Goal: Transaction & Acquisition: Purchase product/service

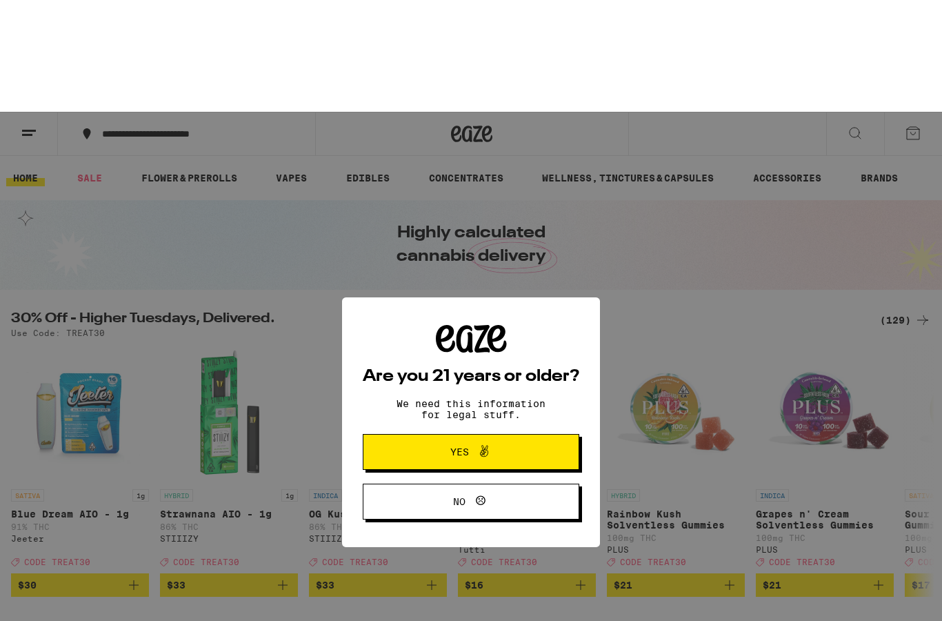
click at [459, 241] on icon at bounding box center [473, 227] width 34 height 28
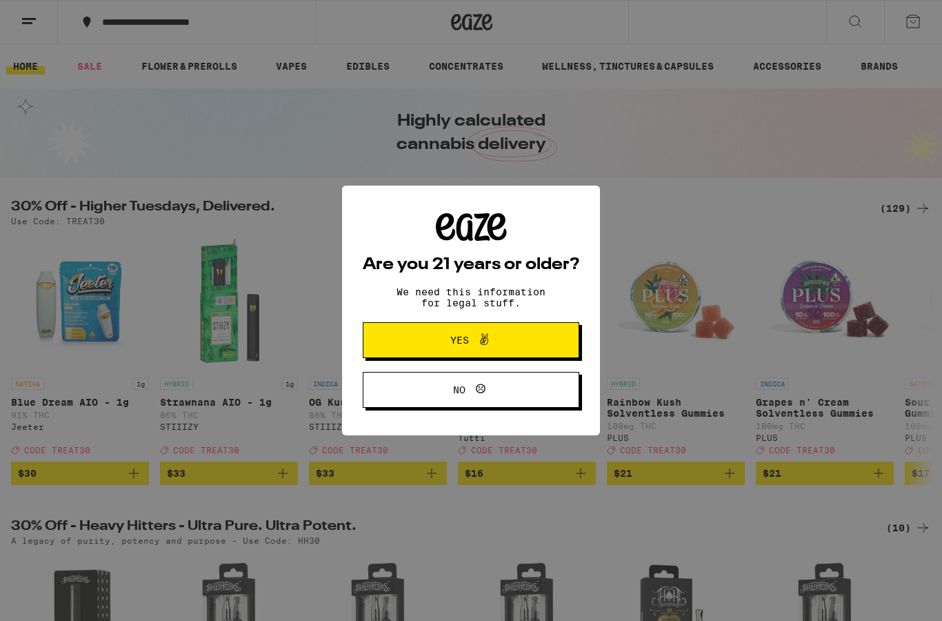
click at [425, 348] on span "Yes" at bounding box center [471, 340] width 105 height 18
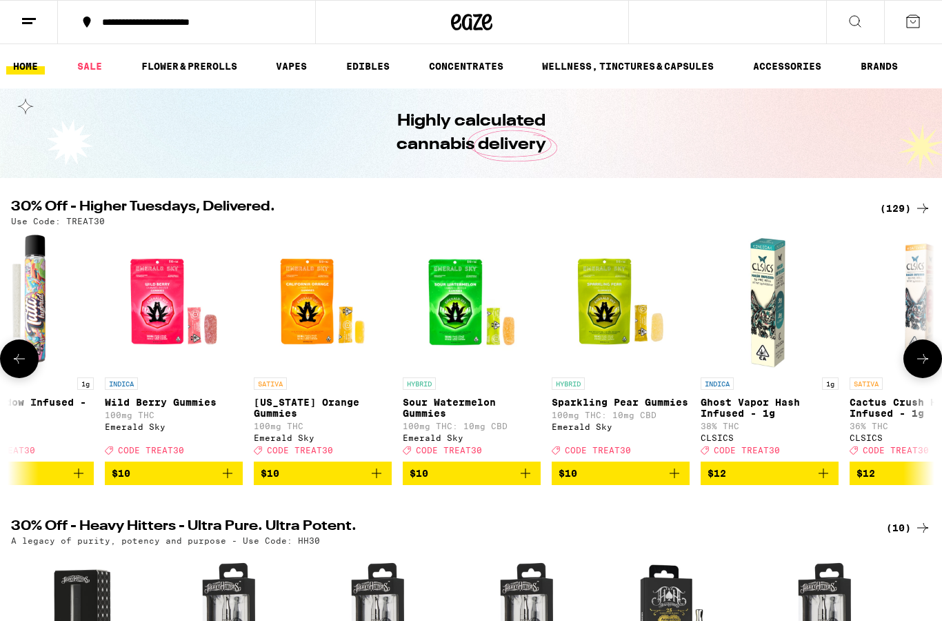
scroll to position [0, 2438]
click at [676, 481] on icon "Add to bag" at bounding box center [674, 473] width 17 height 17
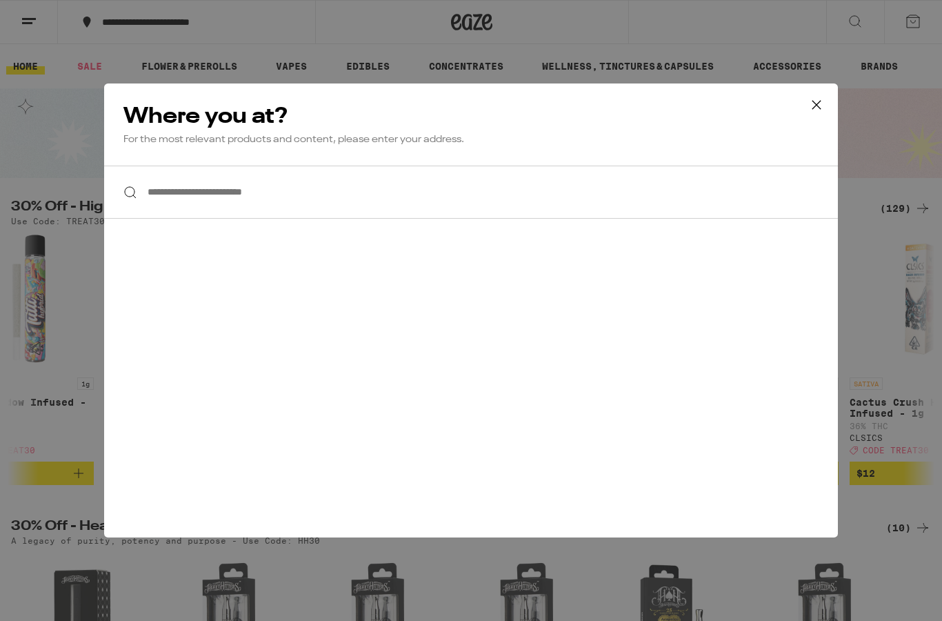
click at [361, 189] on input "**********" at bounding box center [471, 191] width 734 height 53
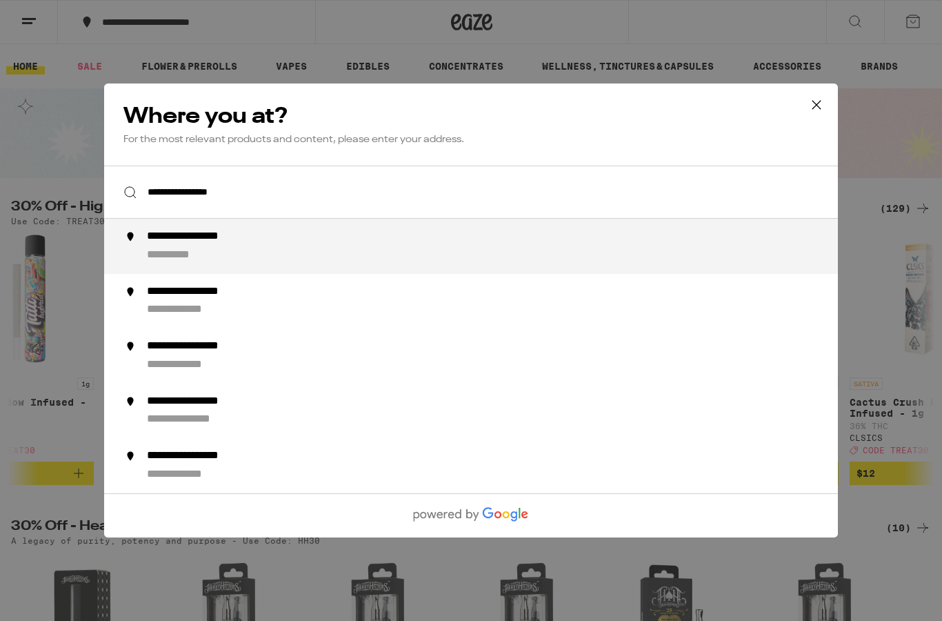
click at [234, 261] on div "**********" at bounding box center [498, 246] width 703 height 33
type input "**********"
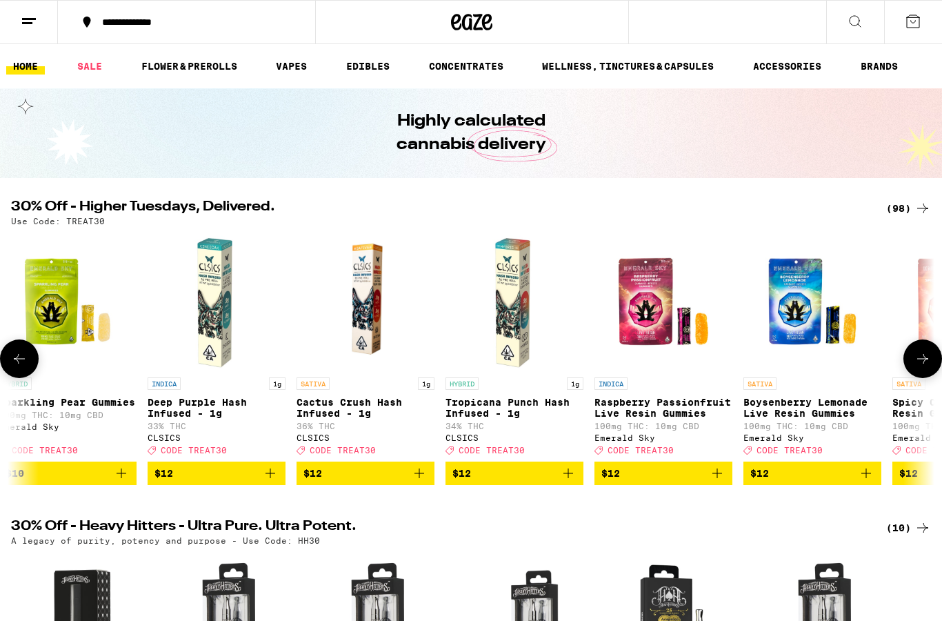
scroll to position [0, 0]
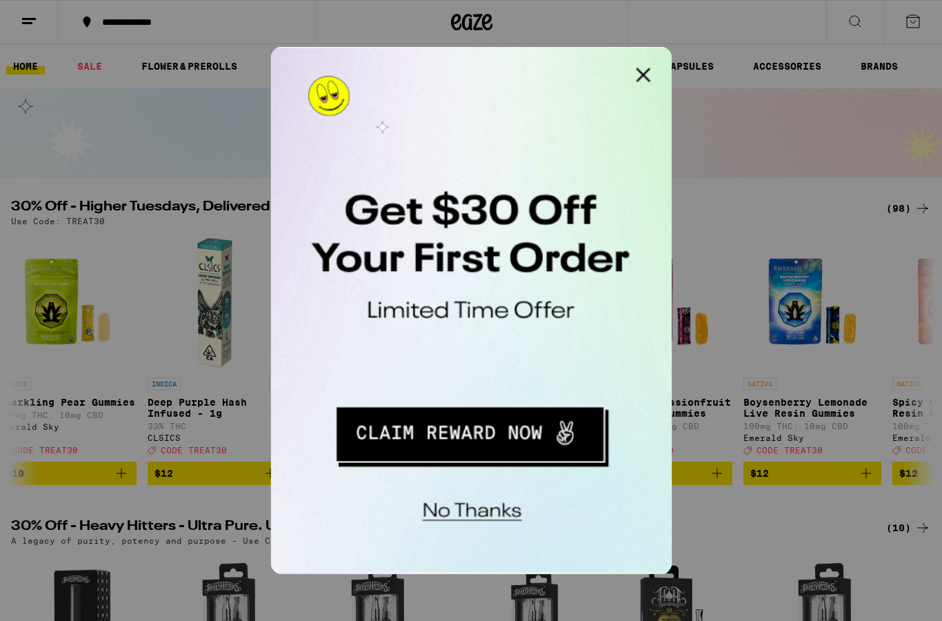
click at [447, 59] on button "Close Modal" at bounding box center [445, 61] width 28 height 28
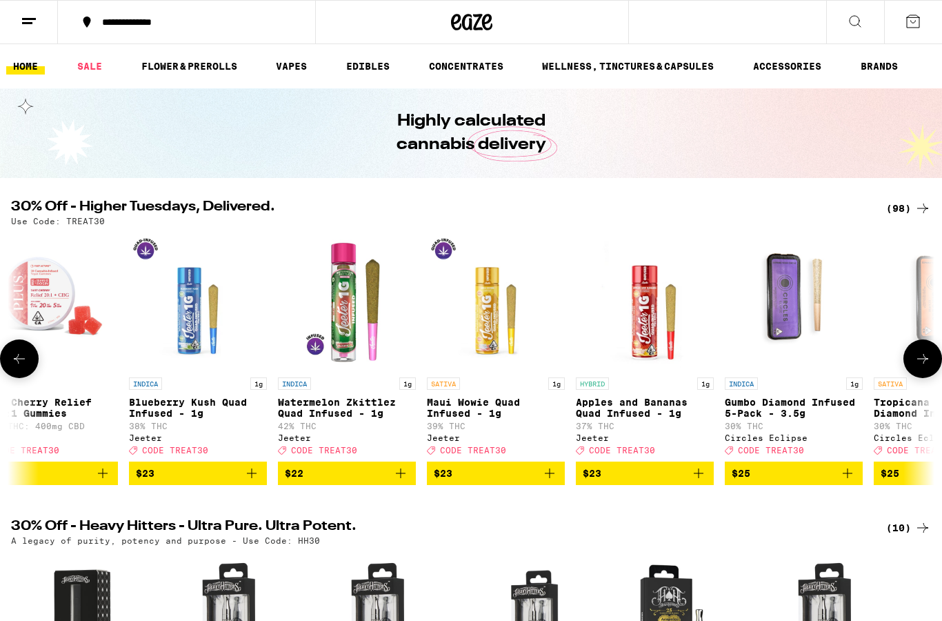
scroll to position [0, 5990]
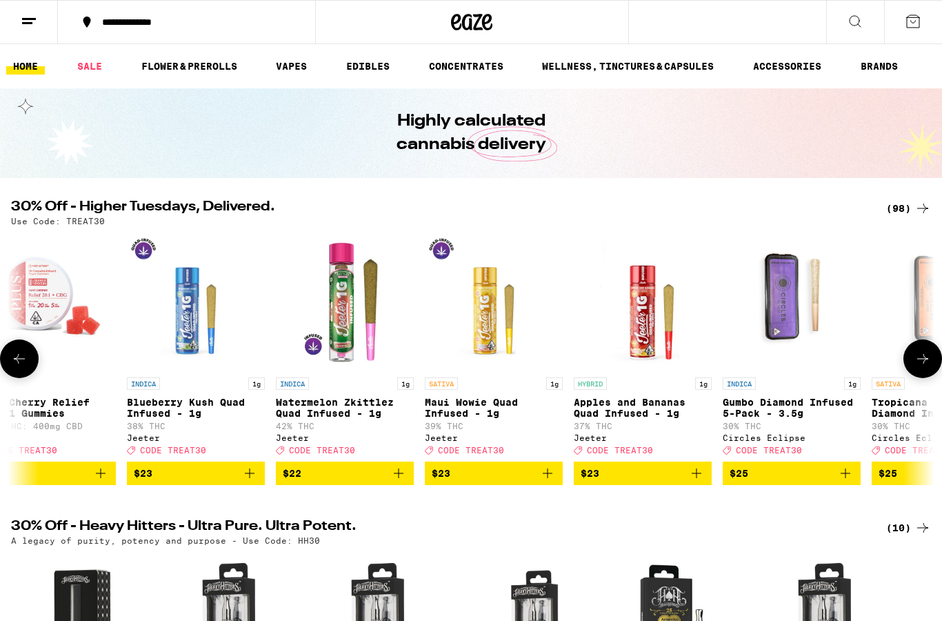
click at [493, 481] on span "$23" at bounding box center [494, 473] width 124 height 17
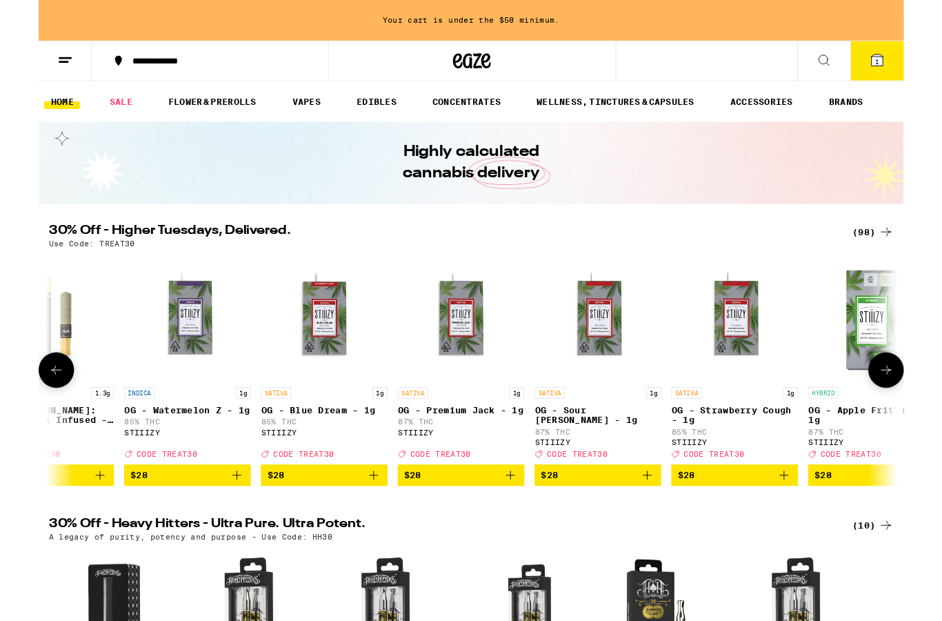
scroll to position [0, 7524]
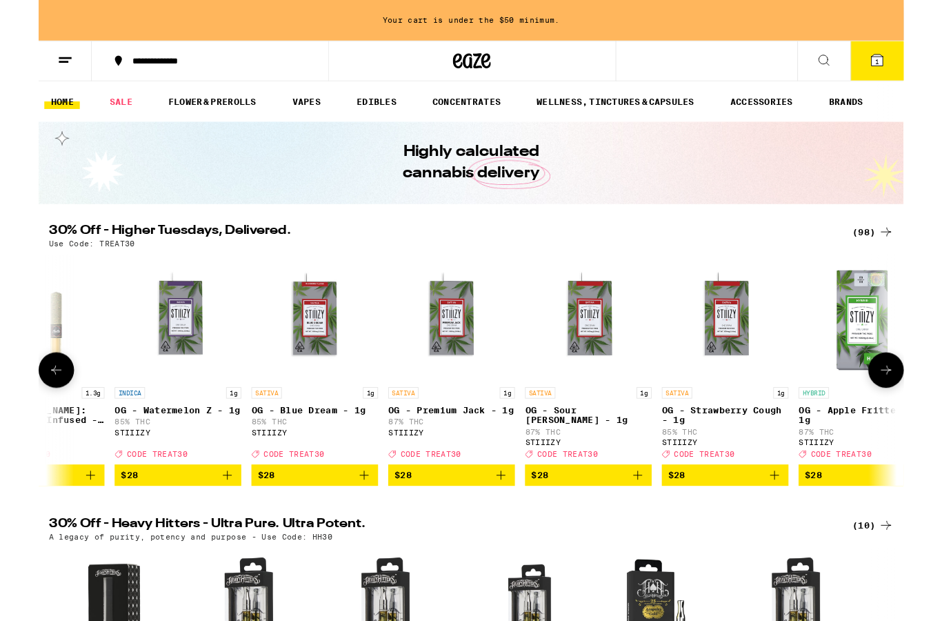
click at [750, 352] on img "Open page for OG - Strawberry Cough - 1g from STIIIZY" at bounding box center [747, 345] width 138 height 138
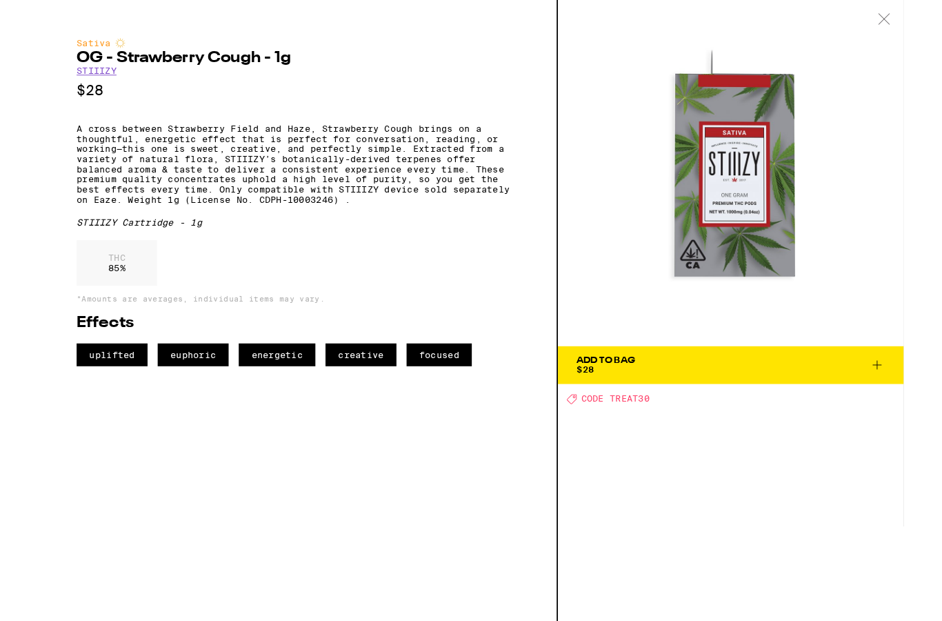
scroll to position [55, 0]
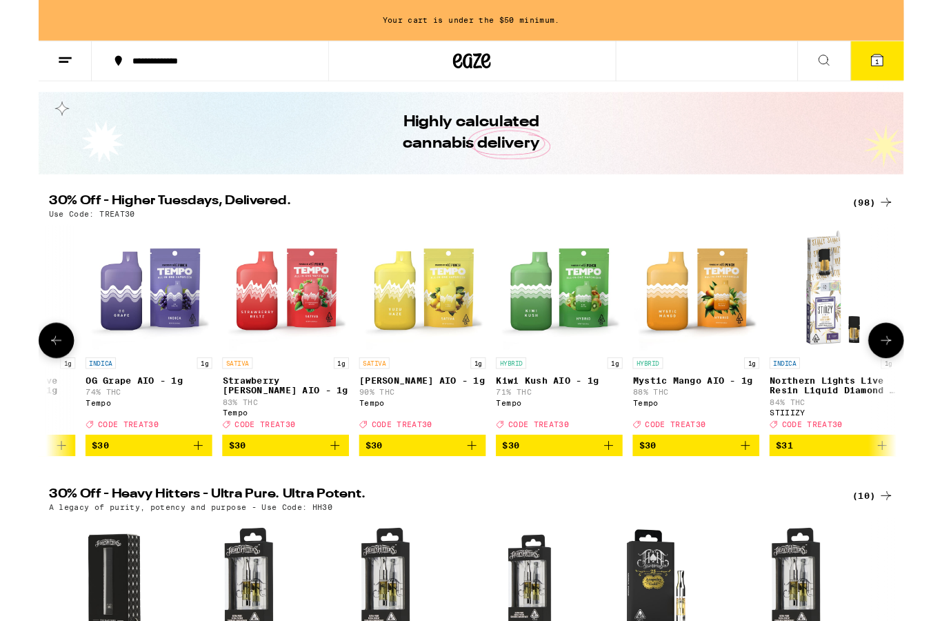
scroll to position [0, 8754]
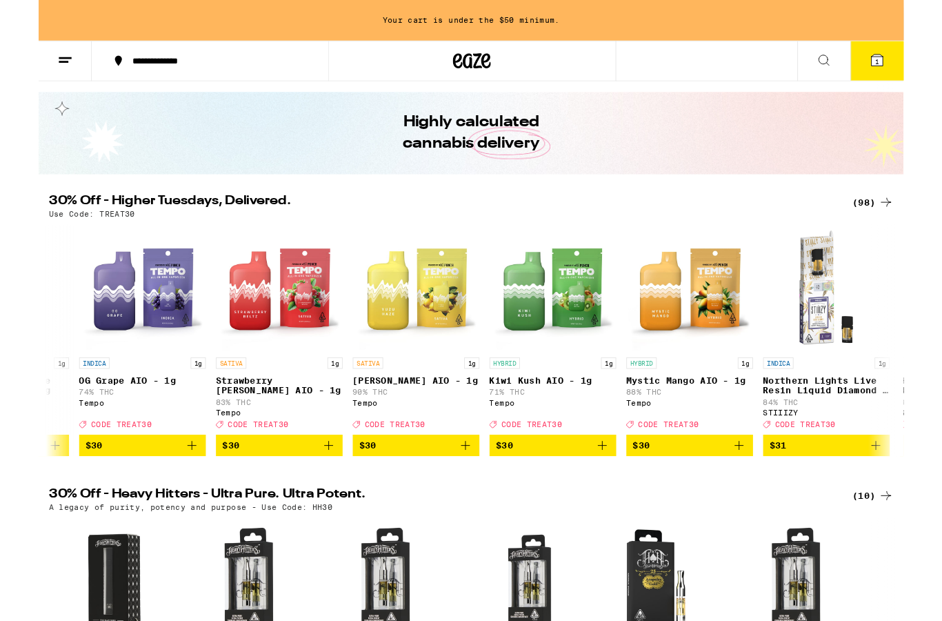
click at [696, 496] on button "$30" at bounding box center [709, 484] width 138 height 23
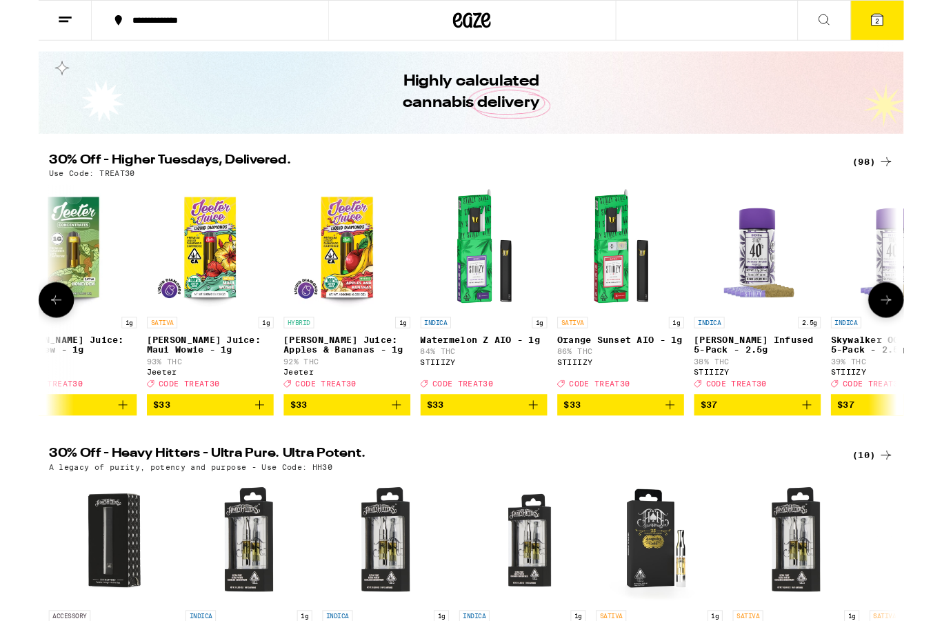
scroll to position [0, 10061]
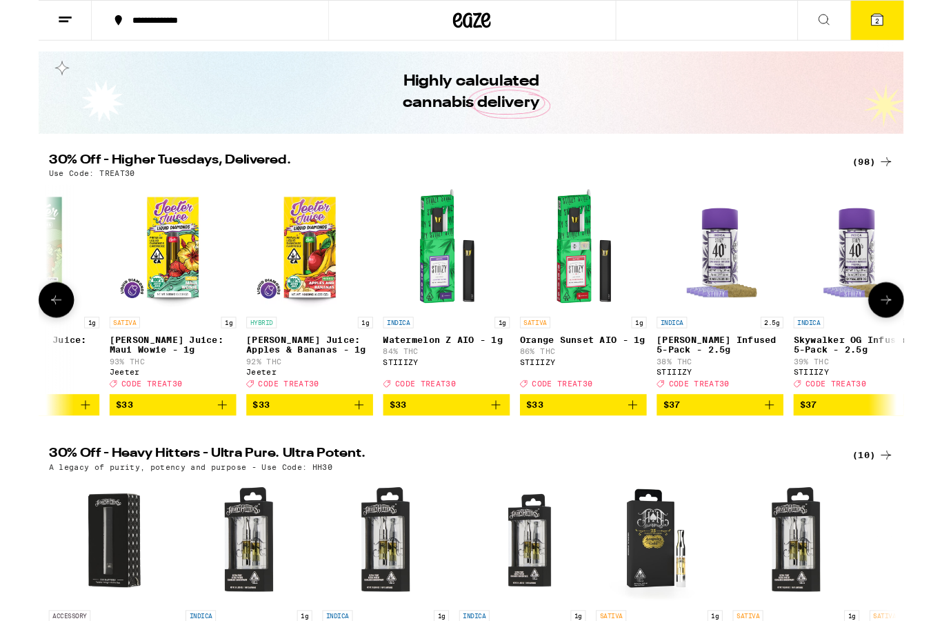
click at [612, 301] on img "Open page for Orange Sunset AIO - 1g from STIIIZY" at bounding box center [593, 269] width 138 height 138
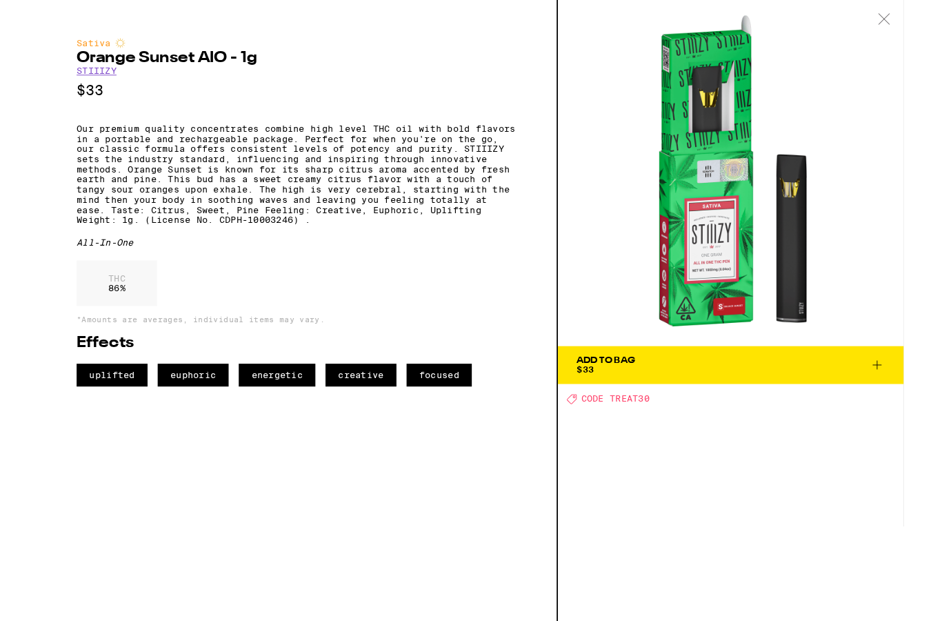
scroll to position [88, 0]
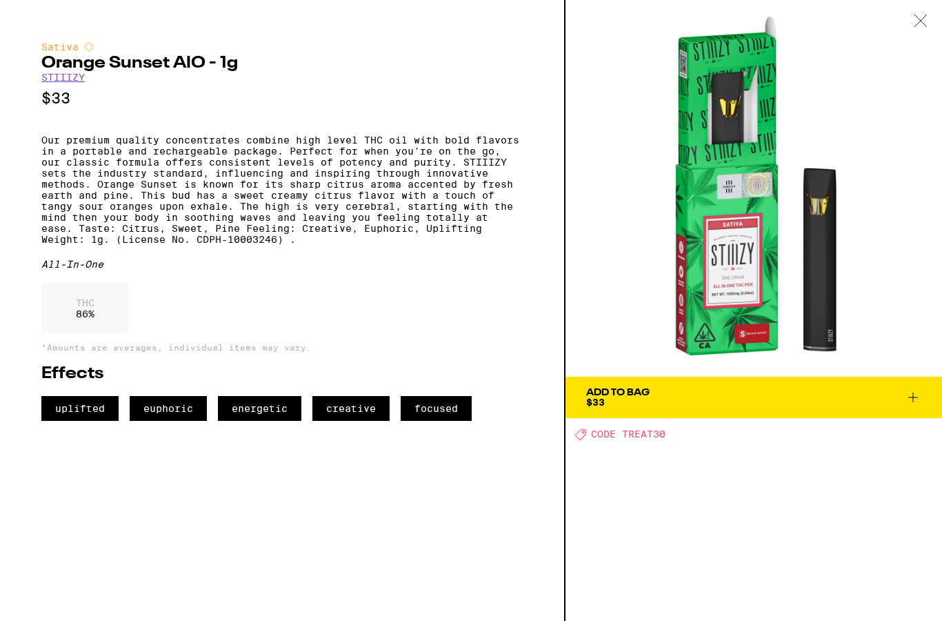
click at [669, 397] on span "Add To Bag $33" at bounding box center [753, 396] width 335 height 19
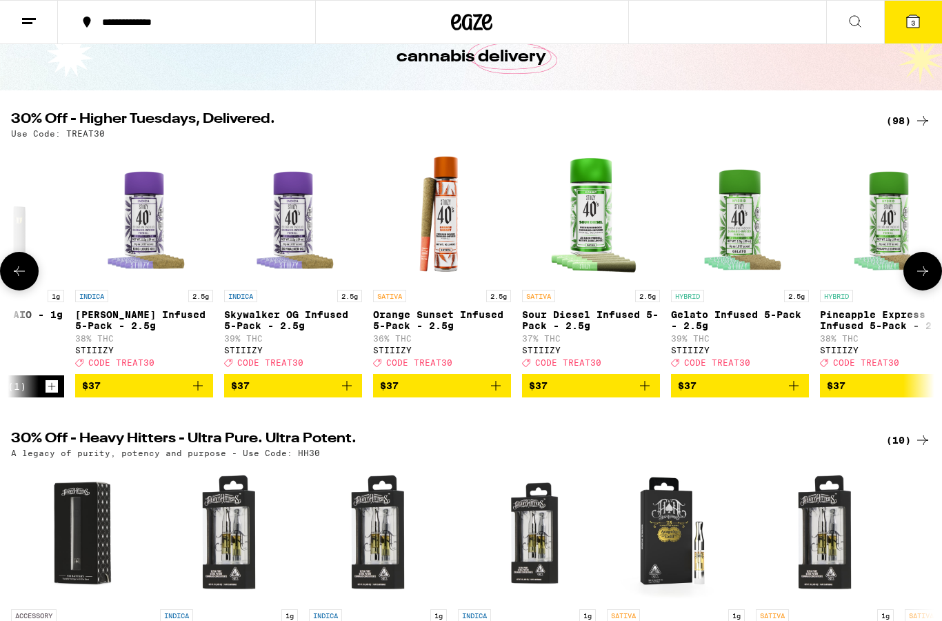
click at [197, 394] on icon "Add to bag" at bounding box center [198, 385] width 17 height 17
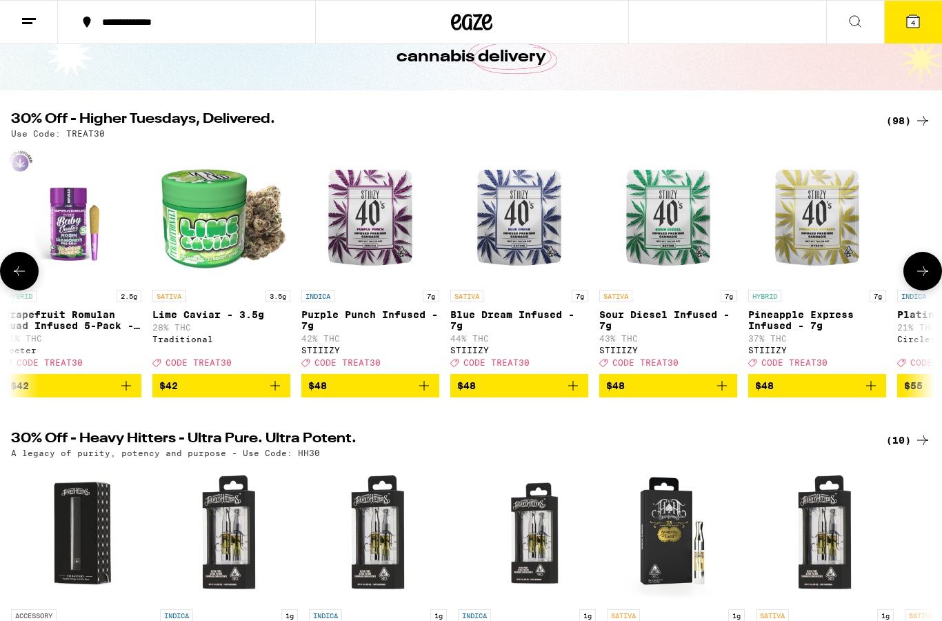
scroll to position [0, 12363]
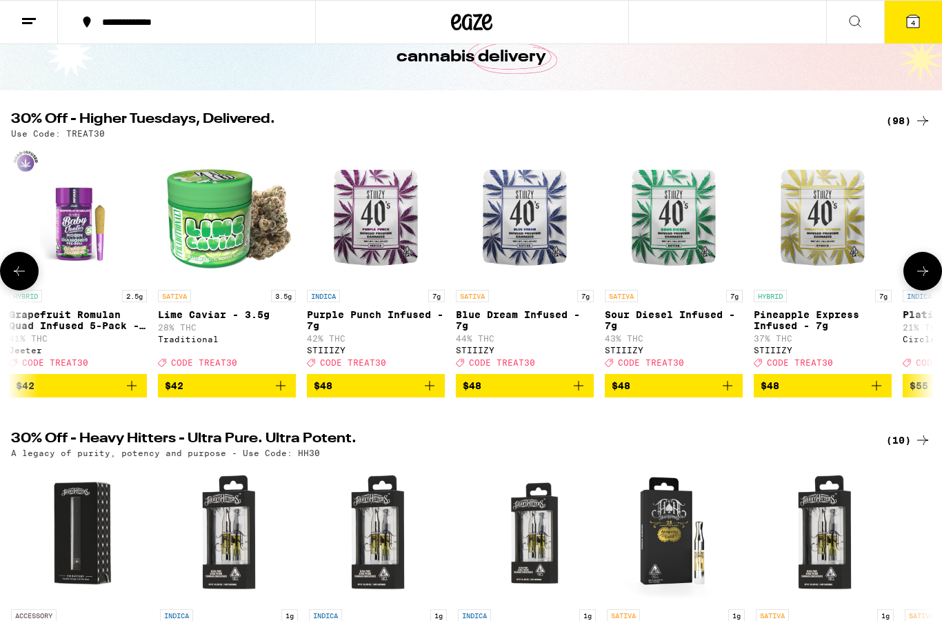
click at [574, 390] on icon "Add to bag" at bounding box center [579, 386] width 10 height 10
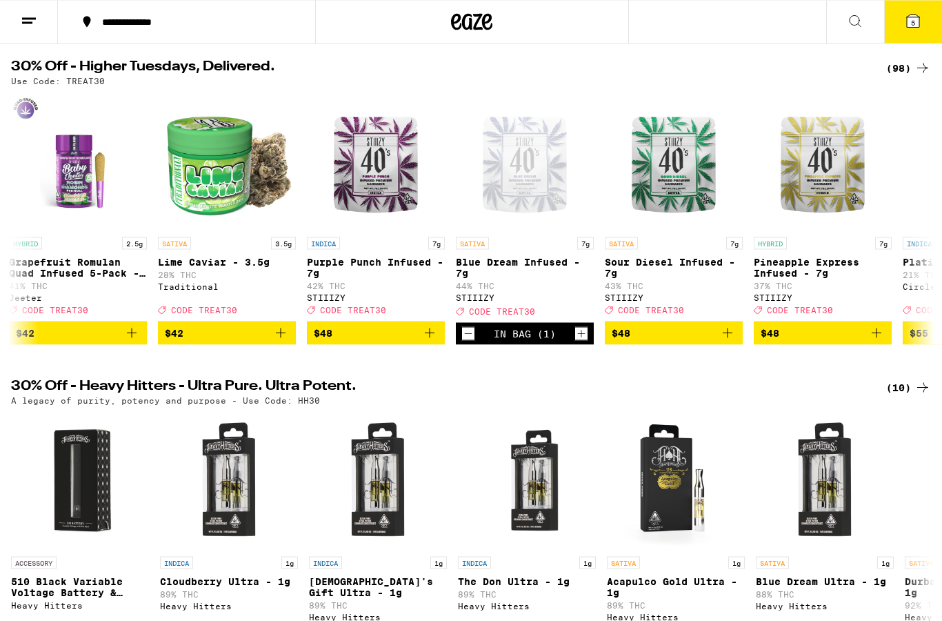
scroll to position [0, 0]
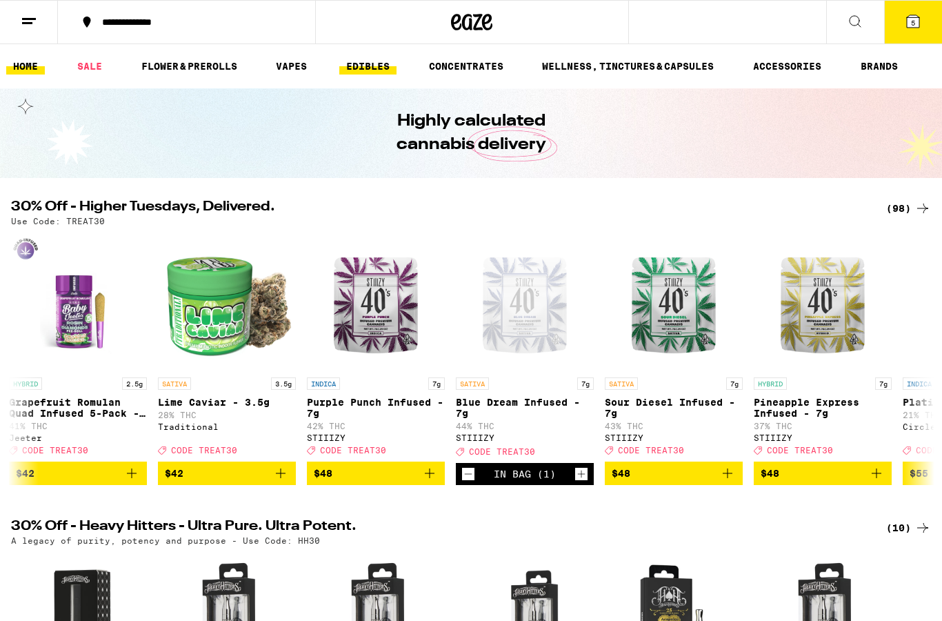
click at [358, 66] on link "EDIBLES" at bounding box center [367, 66] width 57 height 17
click at [298, 68] on link "VAPES" at bounding box center [291, 66] width 45 height 17
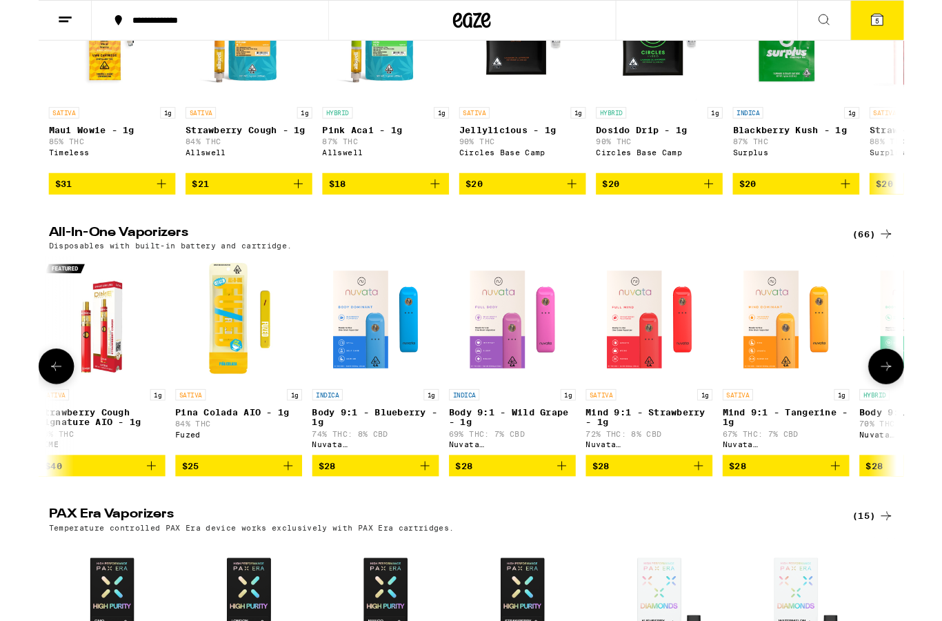
scroll to position [0, 16]
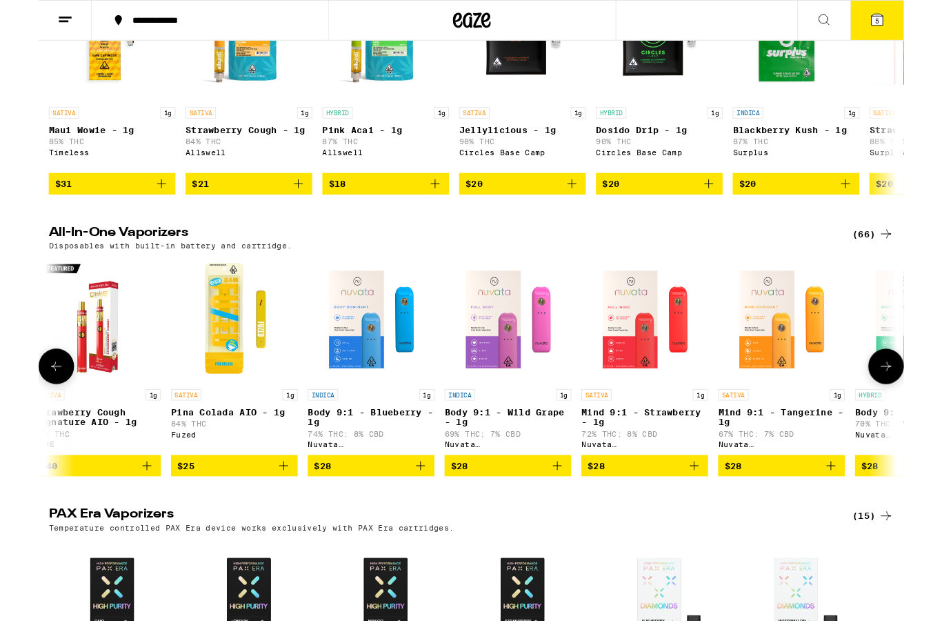
click at [865, 512] on icon "Add to bag" at bounding box center [863, 507] width 10 height 10
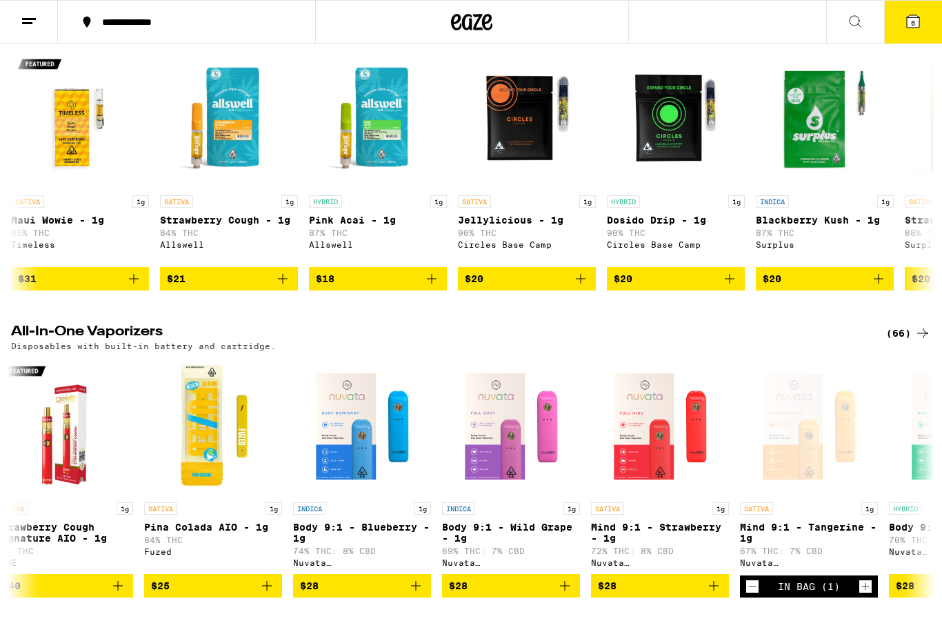
scroll to position [0, 0]
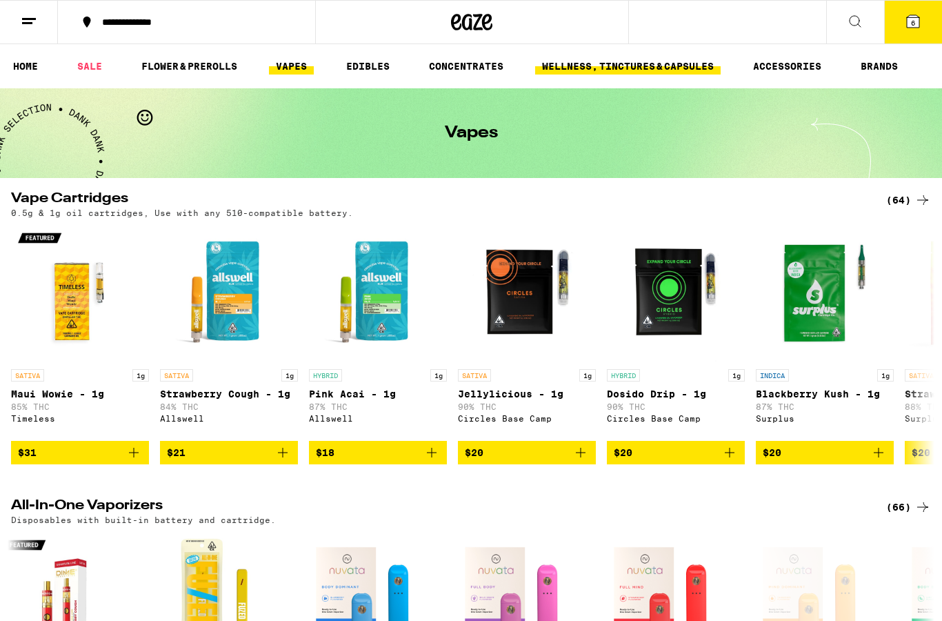
click at [585, 66] on link "WELLNESS, TINCTURES & CAPSULES" at bounding box center [627, 66] width 185 height 17
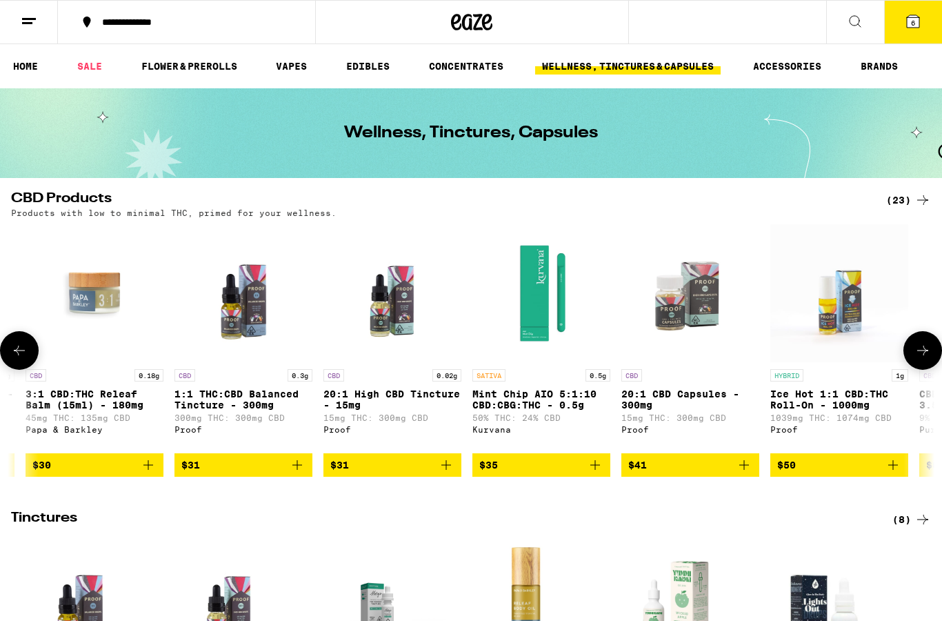
scroll to position [0, 2086]
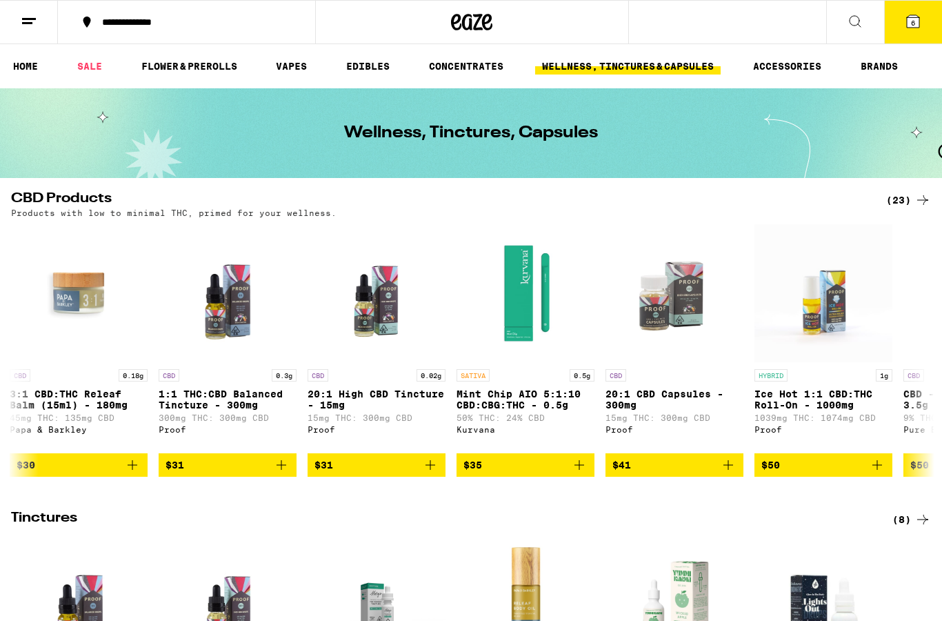
click at [911, 30] on button "6" at bounding box center [913, 22] width 58 height 43
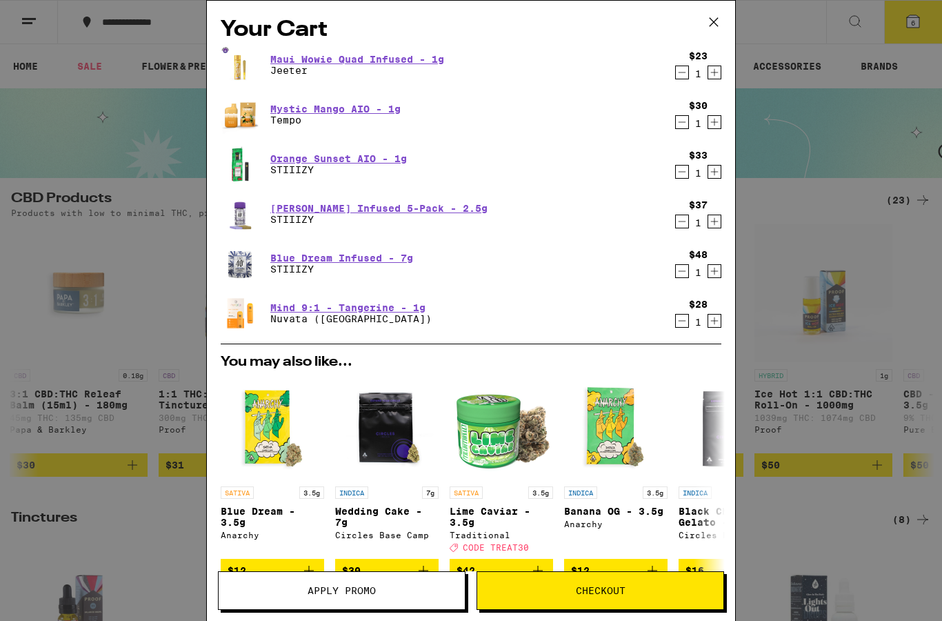
click at [684, 80] on icon "Decrement" at bounding box center [682, 72] width 12 height 17
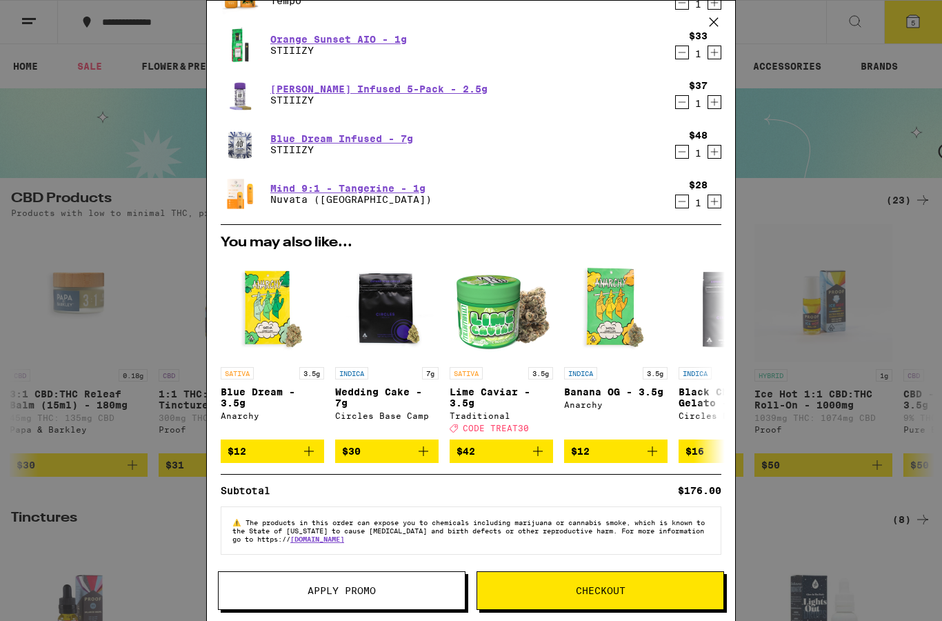
scroll to position [83, 0]
click at [348, 586] on span "Apply Promo" at bounding box center [342, 590] width 68 height 10
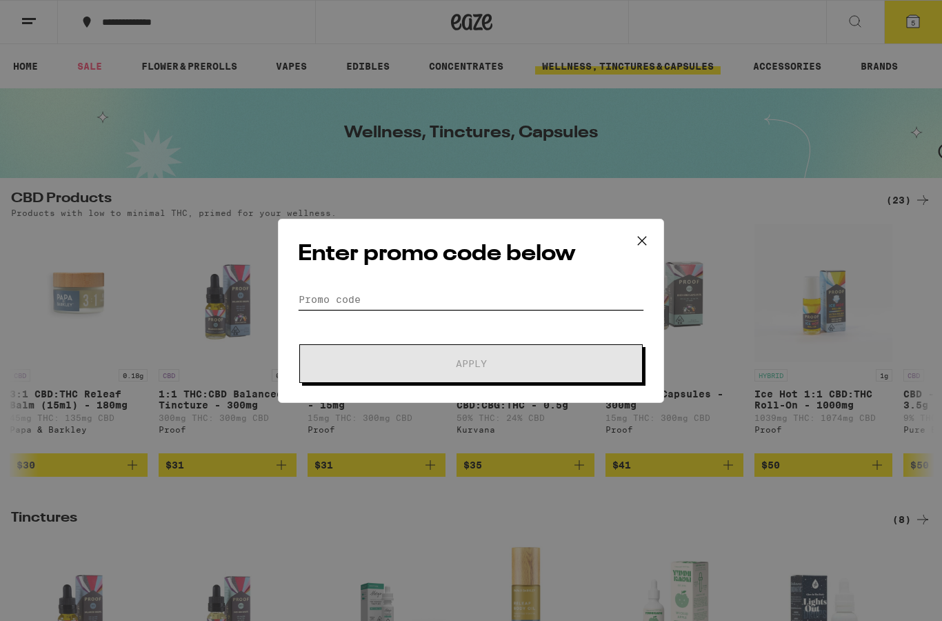
click at [430, 298] on input "Promo Code" at bounding box center [471, 299] width 346 height 21
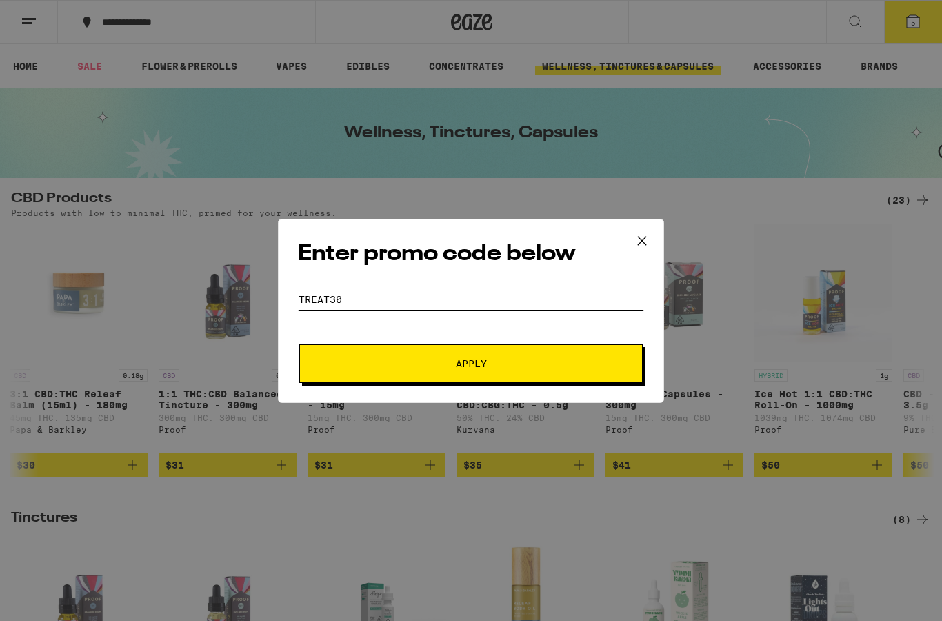
type input "TREAT30"
click at [447, 363] on span "Apply" at bounding box center [471, 364] width 248 height 10
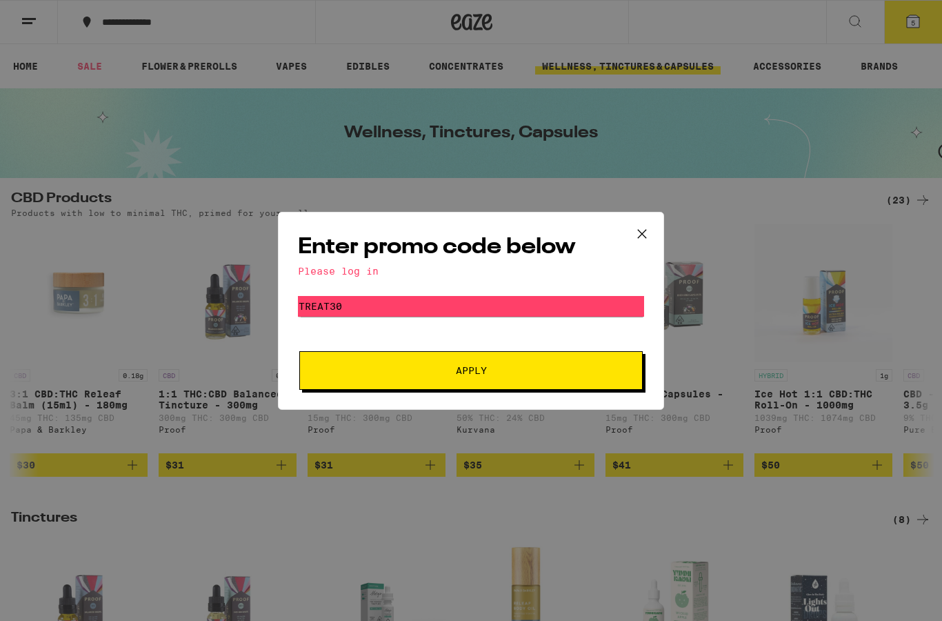
click at [452, 368] on span "Apply" at bounding box center [471, 370] width 248 height 10
click at [914, 21] on div "Enter promo code below Please log in Promo Code TREAT30 Apply" at bounding box center [471, 310] width 942 height 621
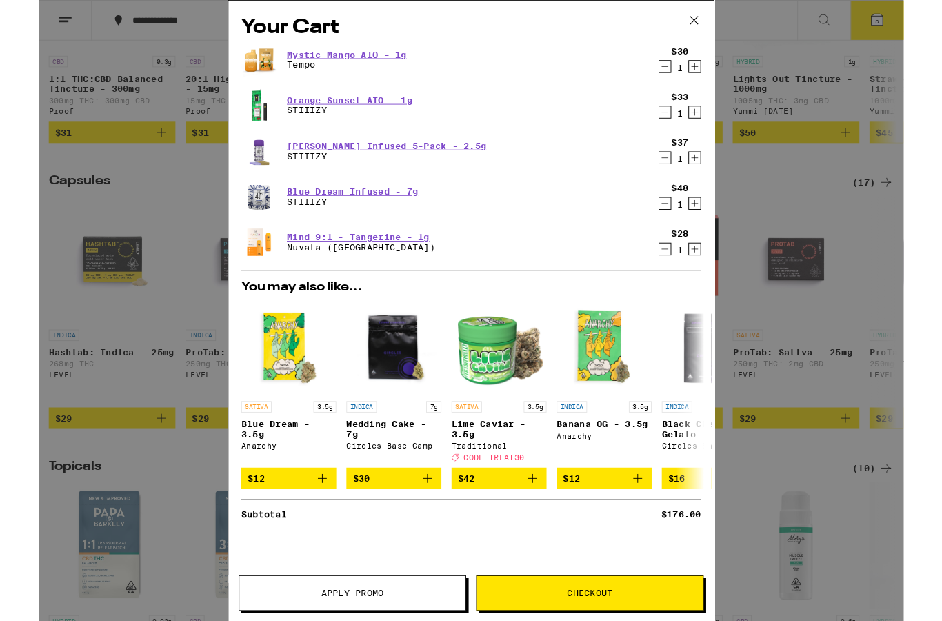
drag, startPoint x: 814, startPoint y: 354, endPoint x: 814, endPoint y: 299, distance: 55.2
click at [814, 354] on div "Your Cart Mystic Mango AIO - 1g Tempo $30 1 Orange Sunset AIO - 1g STIIIZY $33 …" at bounding box center [471, 338] width 942 height 676
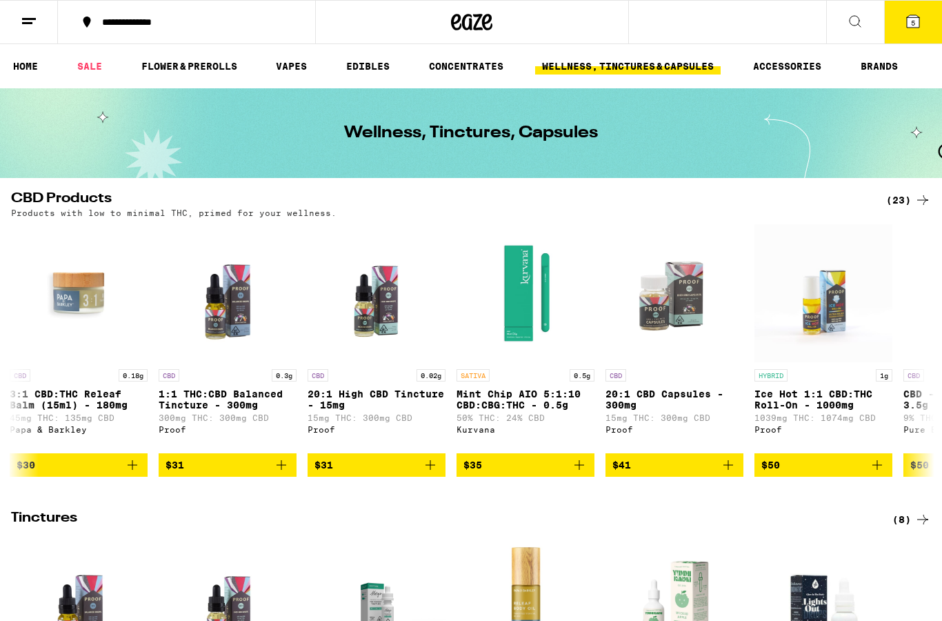
click at [28, 13] on icon at bounding box center [29, 21] width 17 height 17
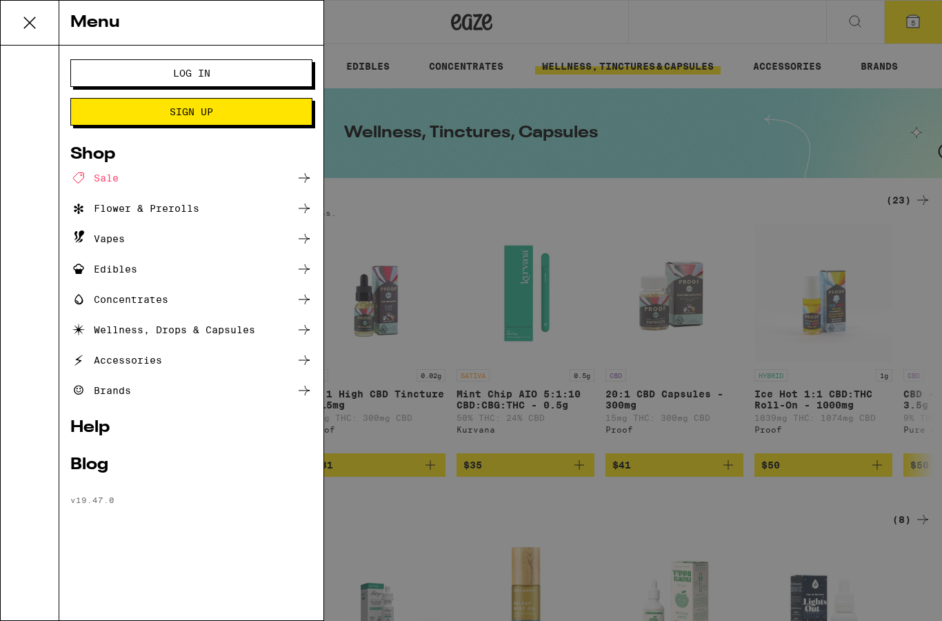
click at [165, 82] on button "Log In" at bounding box center [191, 73] width 242 height 28
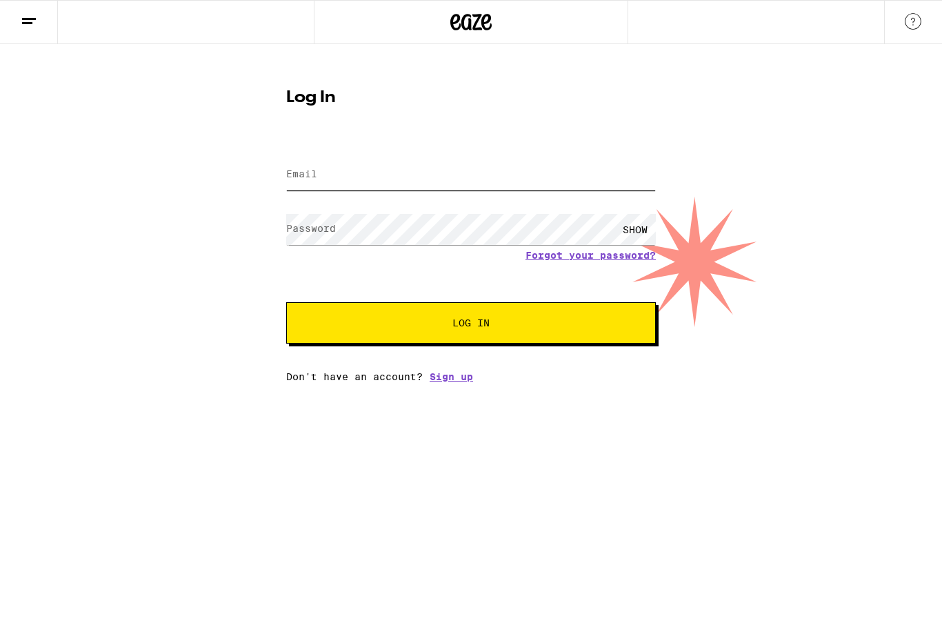
click at [387, 178] on input "Email" at bounding box center [471, 174] width 370 height 31
type input "[EMAIL_ADDRESS][PERSON_NAME][DOMAIN_NAME]"
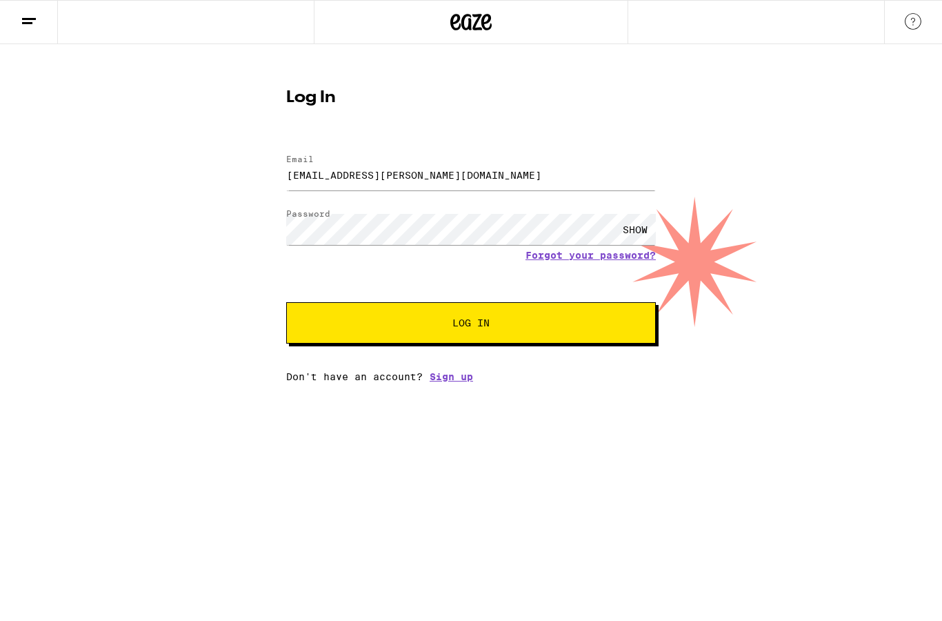
click at [627, 235] on div "SHOW" at bounding box center [634, 229] width 41 height 31
click at [439, 327] on span "Log In" at bounding box center [471, 323] width 258 height 10
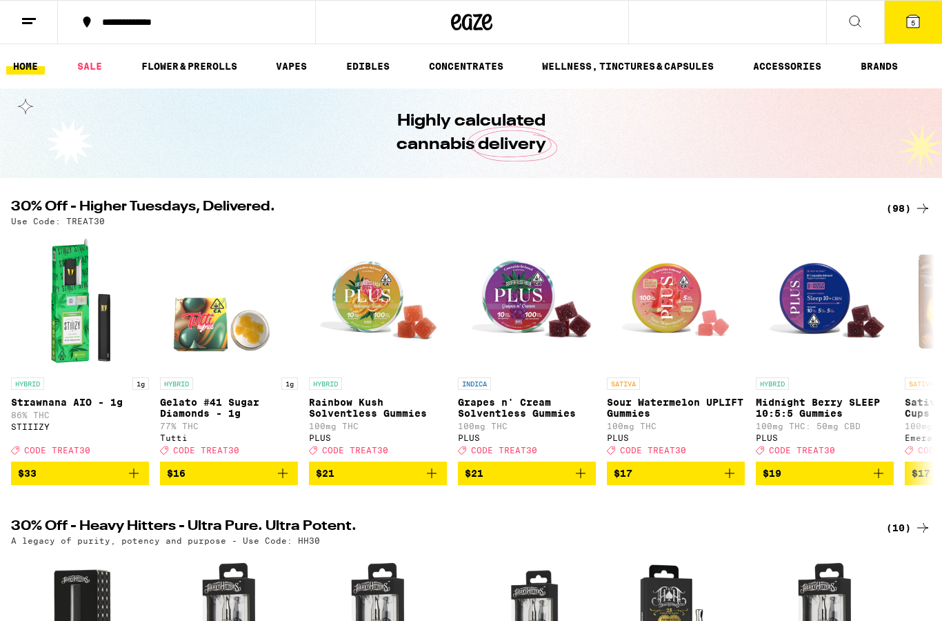
click at [916, 22] on icon at bounding box center [913, 21] width 12 height 12
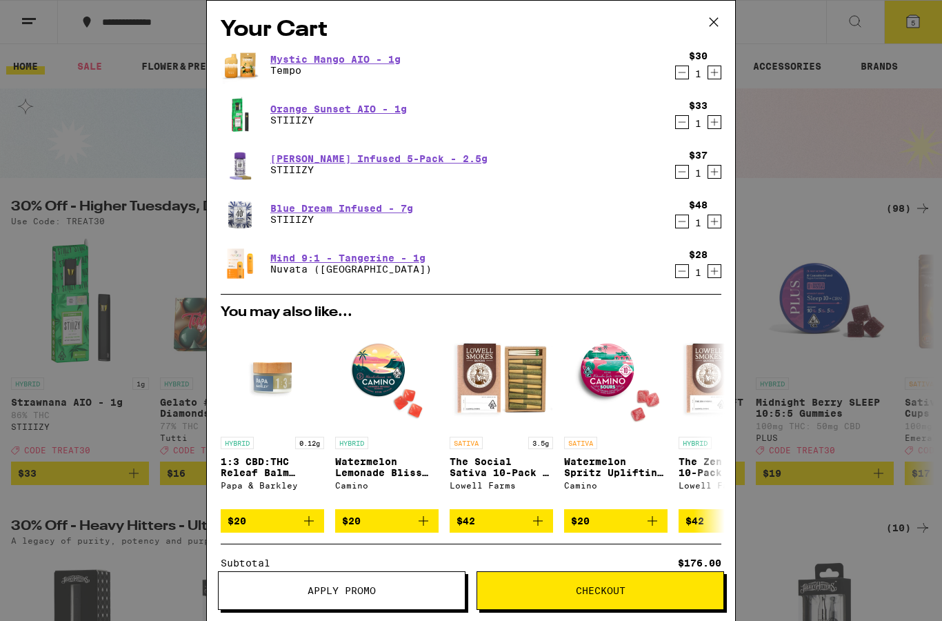
click at [712, 22] on icon at bounding box center [713, 22] width 21 height 21
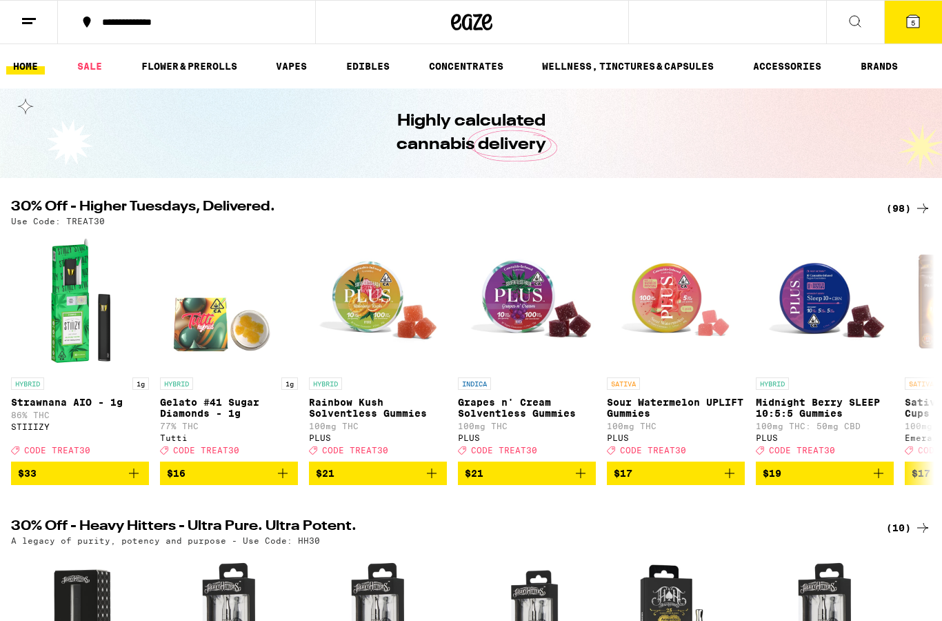
click at [917, 21] on icon at bounding box center [913, 21] width 12 height 12
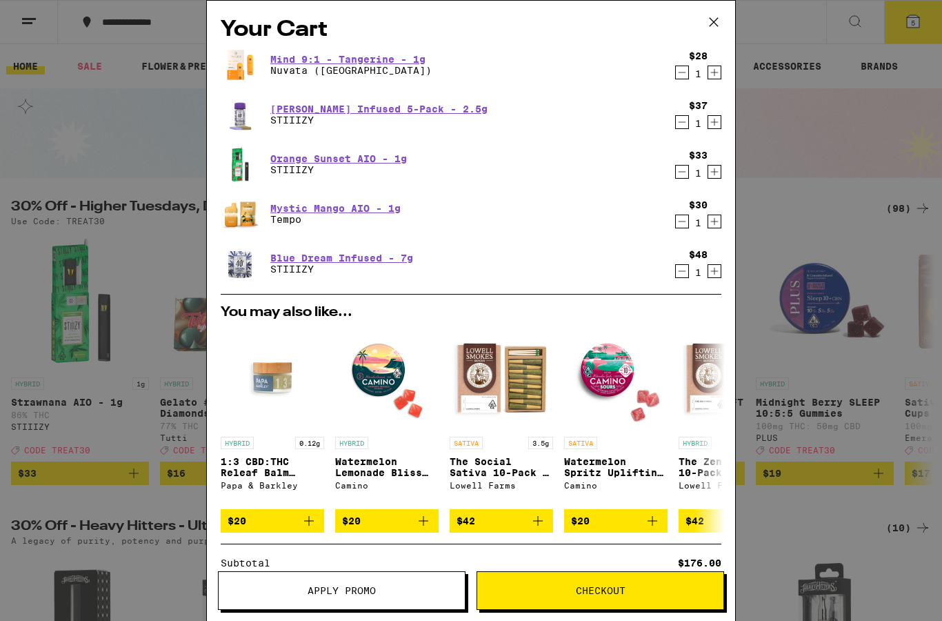
click at [100, 227] on div "Your Cart Mind 9:1 - Tangerine - 1g Nuvata ([GEOGRAPHIC_DATA]) $28 1 [PERSON_NA…" at bounding box center [471, 310] width 942 height 621
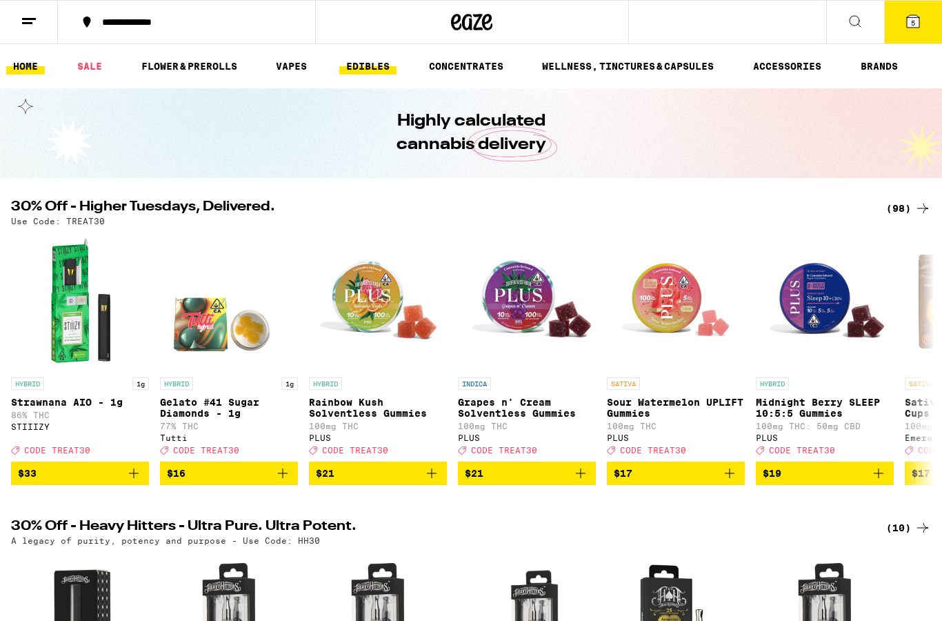
click at [365, 66] on link "EDIBLES" at bounding box center [367, 66] width 57 height 17
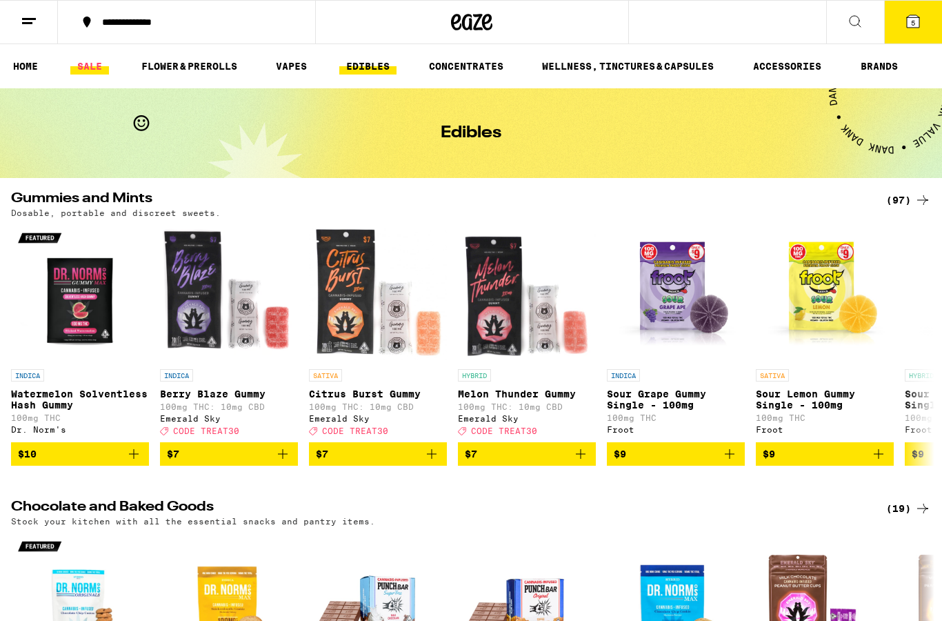
click at [85, 63] on link "SALE" at bounding box center [89, 66] width 39 height 17
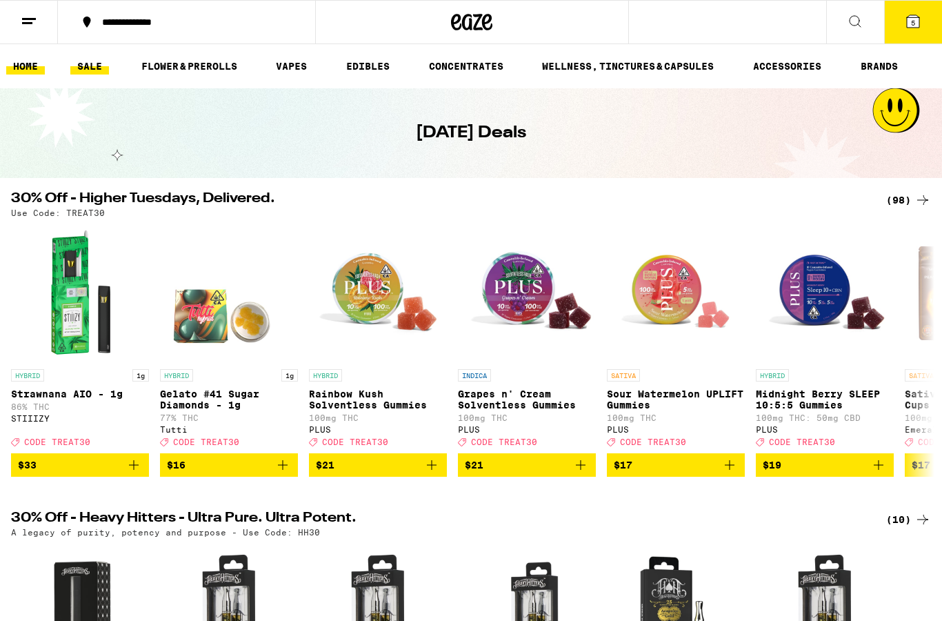
click at [13, 64] on link "HOME" at bounding box center [25, 66] width 39 height 17
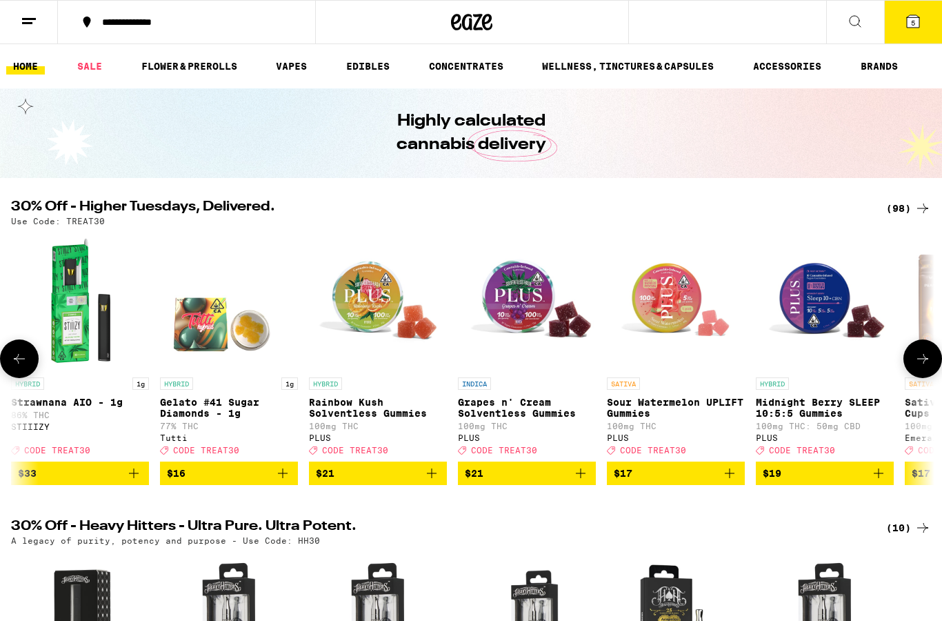
drag, startPoint x: 552, startPoint y: 307, endPoint x: 698, endPoint y: 331, distance: 148.8
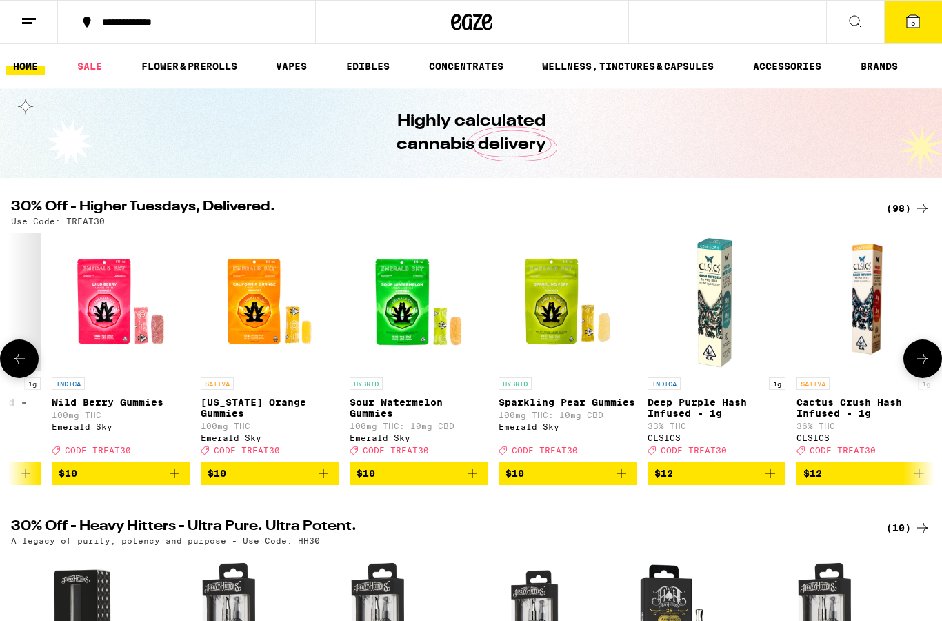
scroll to position [0, 1899]
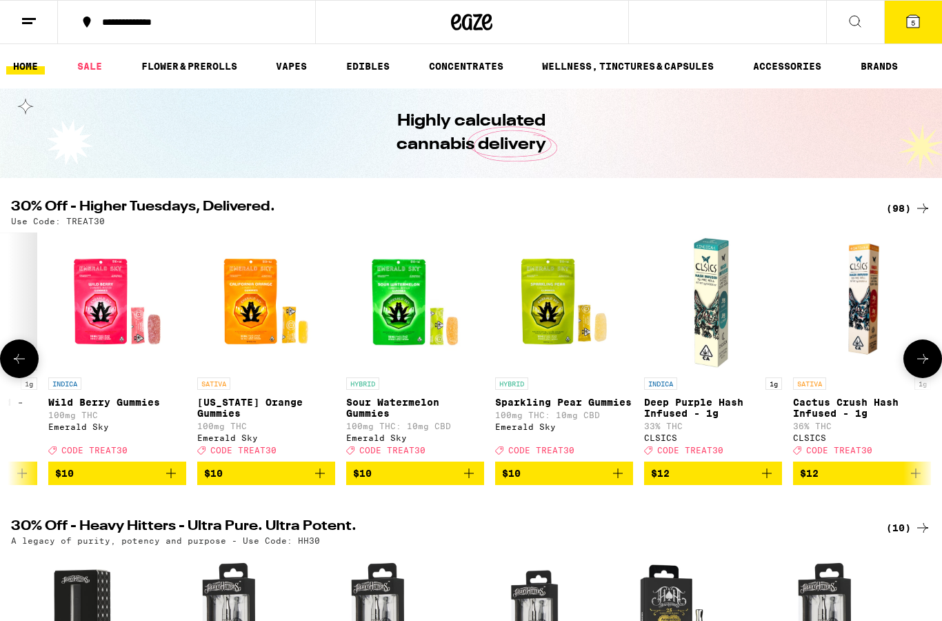
click at [581, 481] on span "$10" at bounding box center [564, 473] width 124 height 17
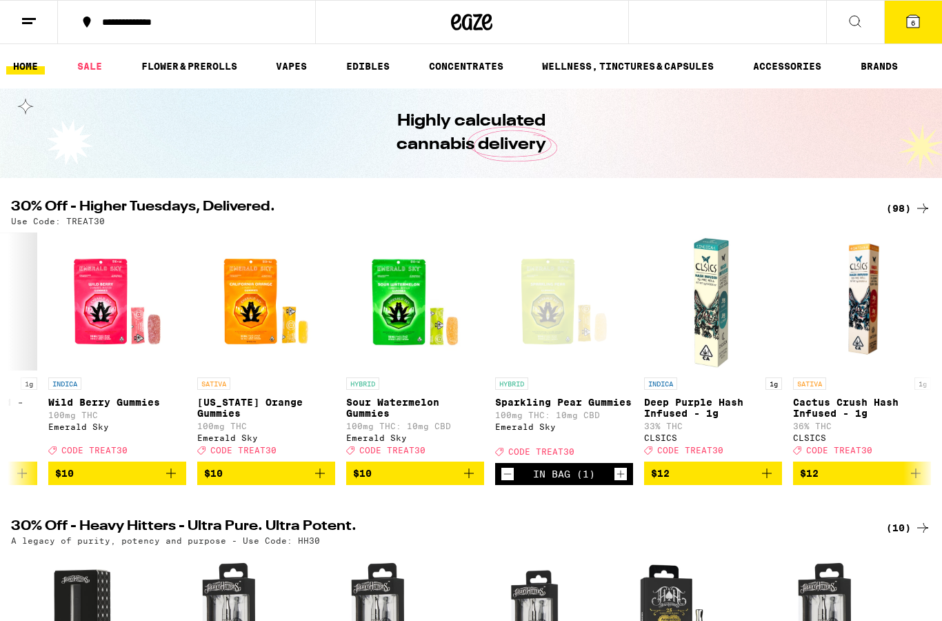
click at [931, 9] on button "6" at bounding box center [913, 22] width 58 height 43
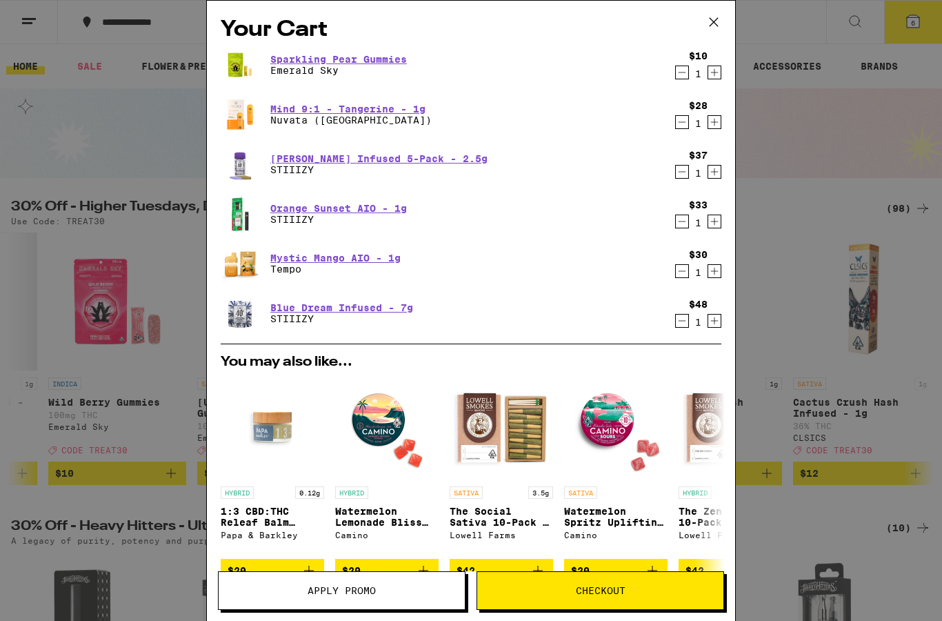
click at [774, 182] on div "Your Cart Sparkling Pear Gummies Emerald Sky $10 1 Mind 9:1 - Tangerine - 1g Nu…" at bounding box center [471, 310] width 942 height 621
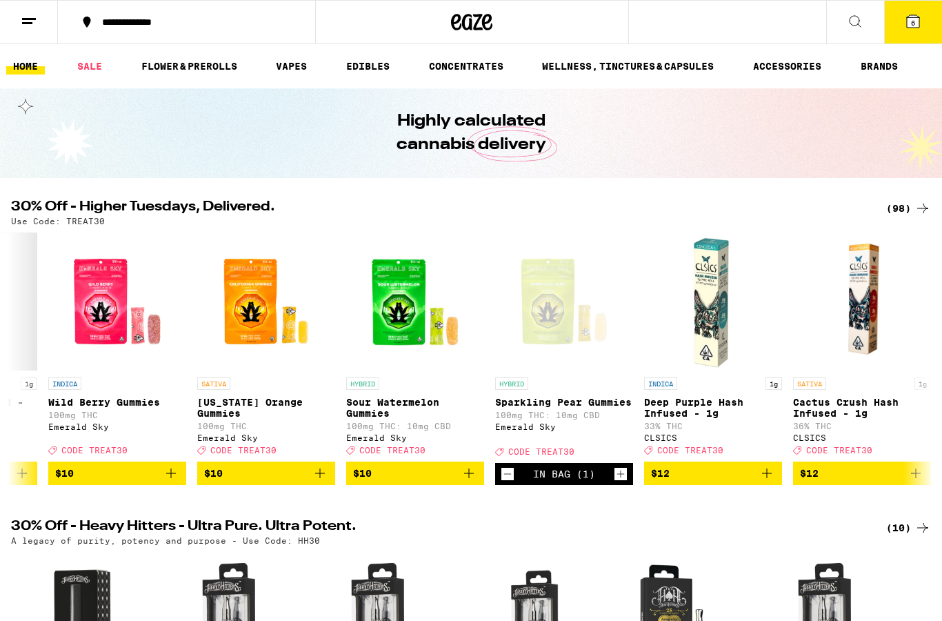
click at [920, 24] on icon at bounding box center [913, 21] width 17 height 17
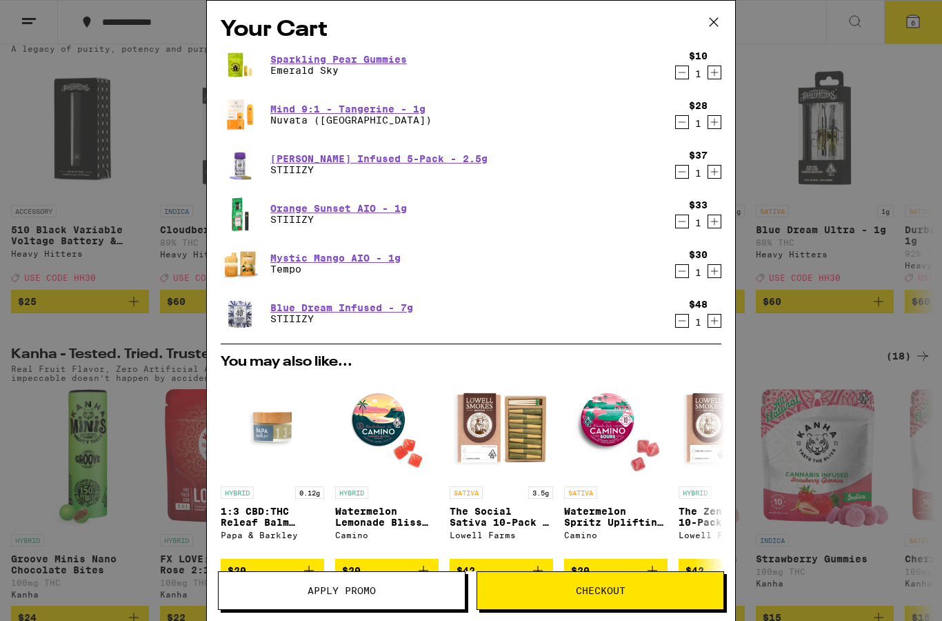
scroll to position [478, 0]
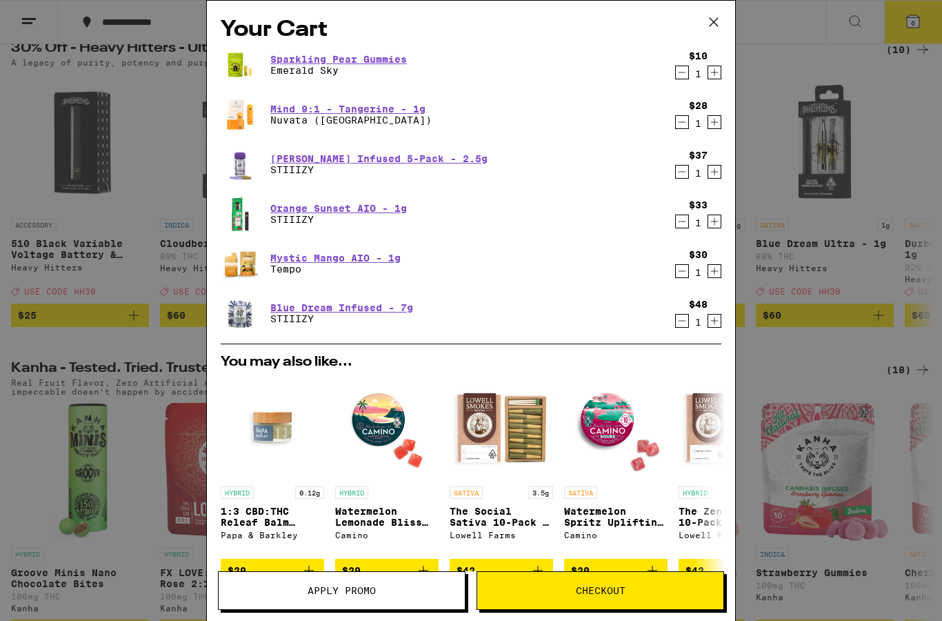
click at [681, 177] on icon "Decrement" at bounding box center [682, 171] width 12 height 17
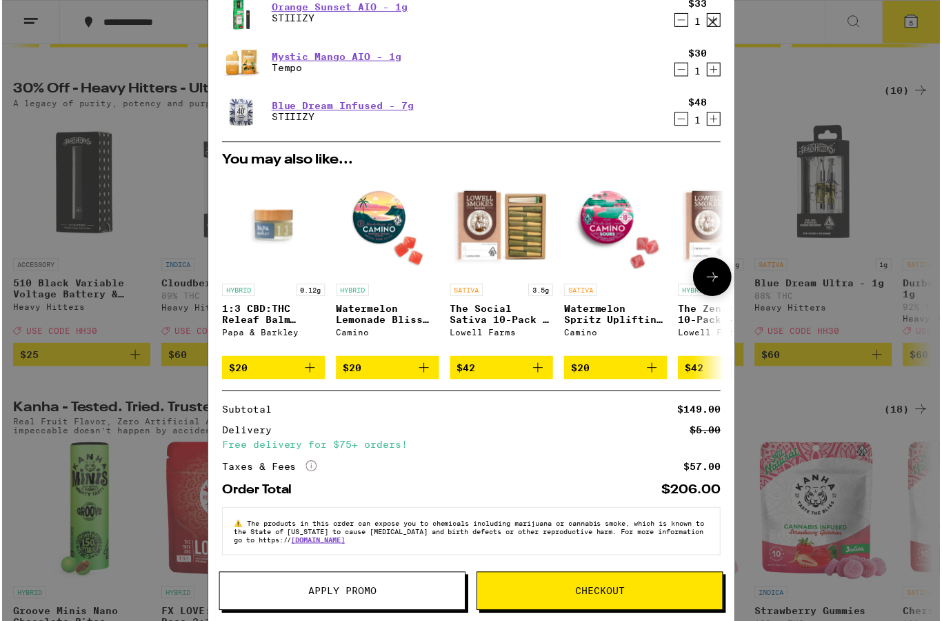
scroll to position [437, 0]
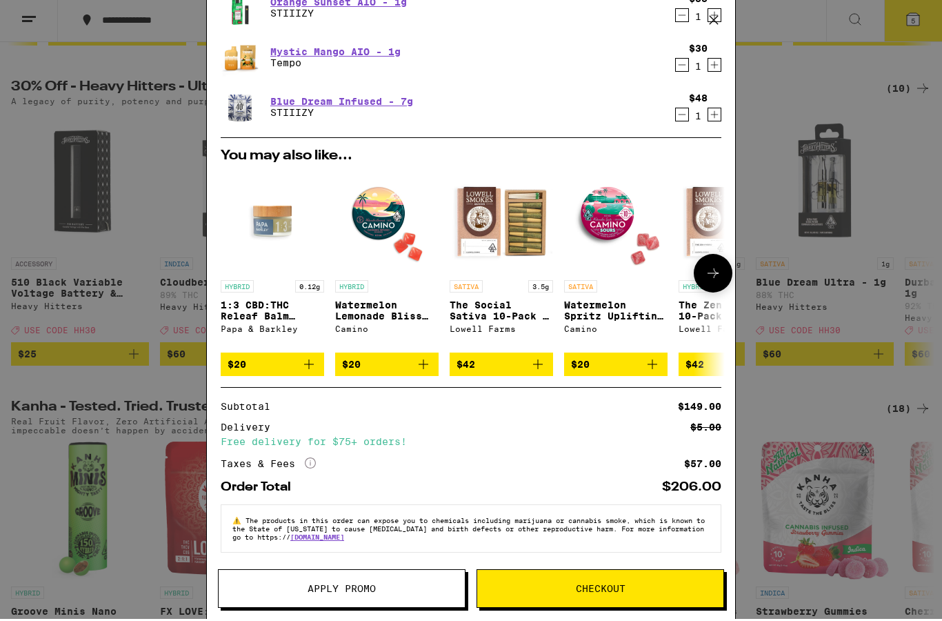
click at [541, 359] on icon "Add to bag" at bounding box center [538, 366] width 17 height 17
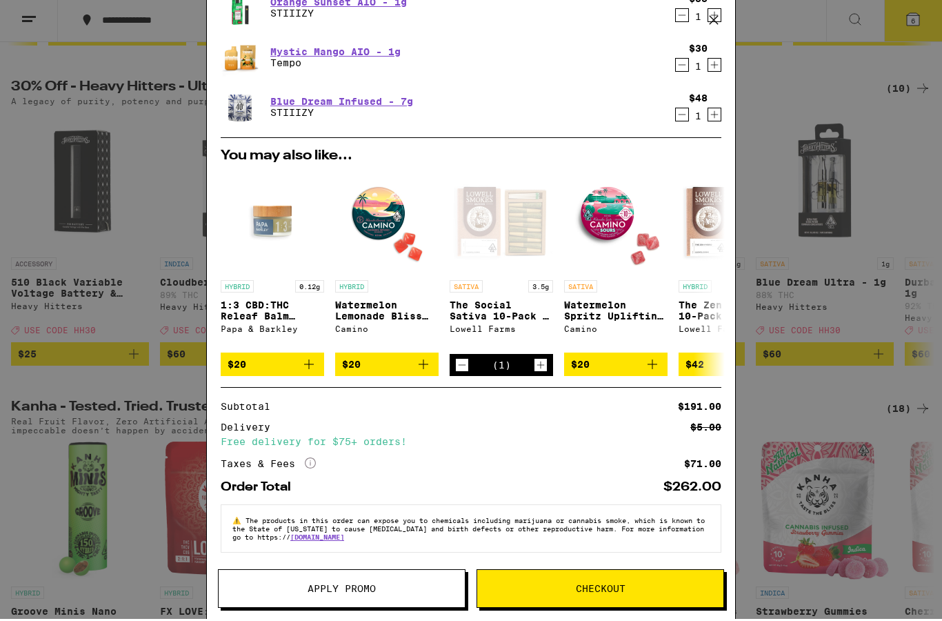
scroll to position [18, 0]
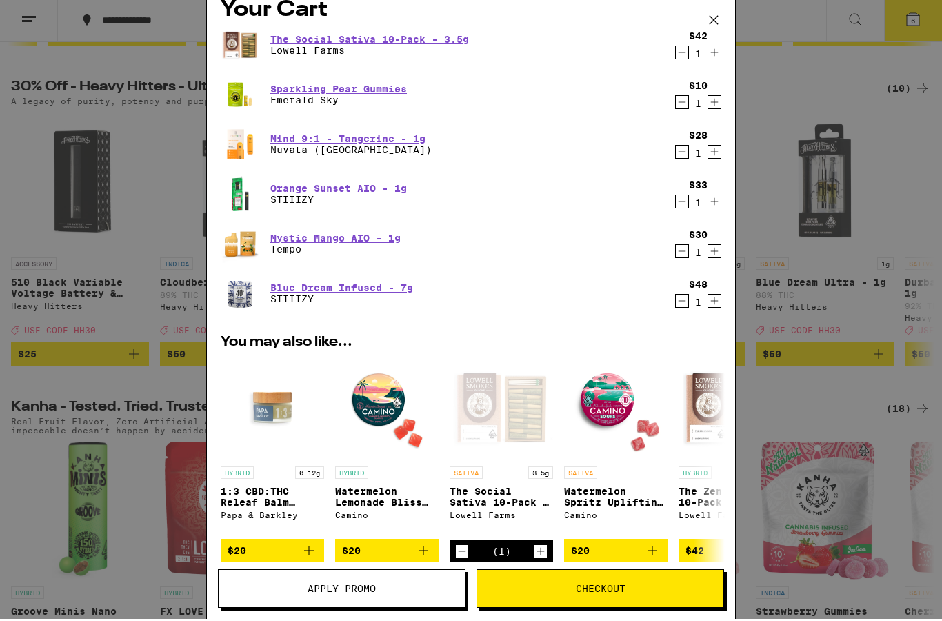
click at [717, 21] on icon at bounding box center [713, 22] width 21 height 21
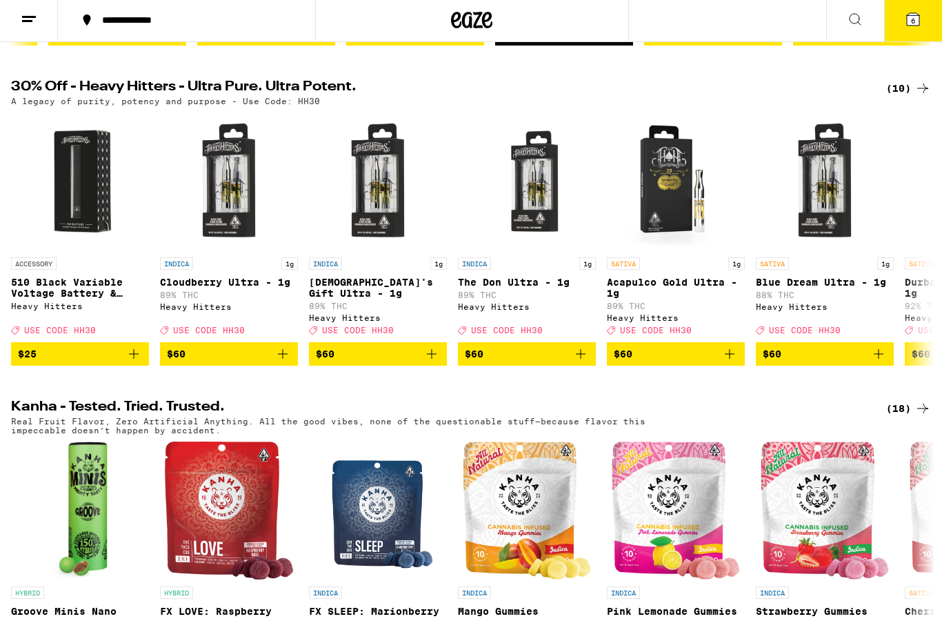
click at [917, 22] on icon at bounding box center [913, 21] width 12 height 12
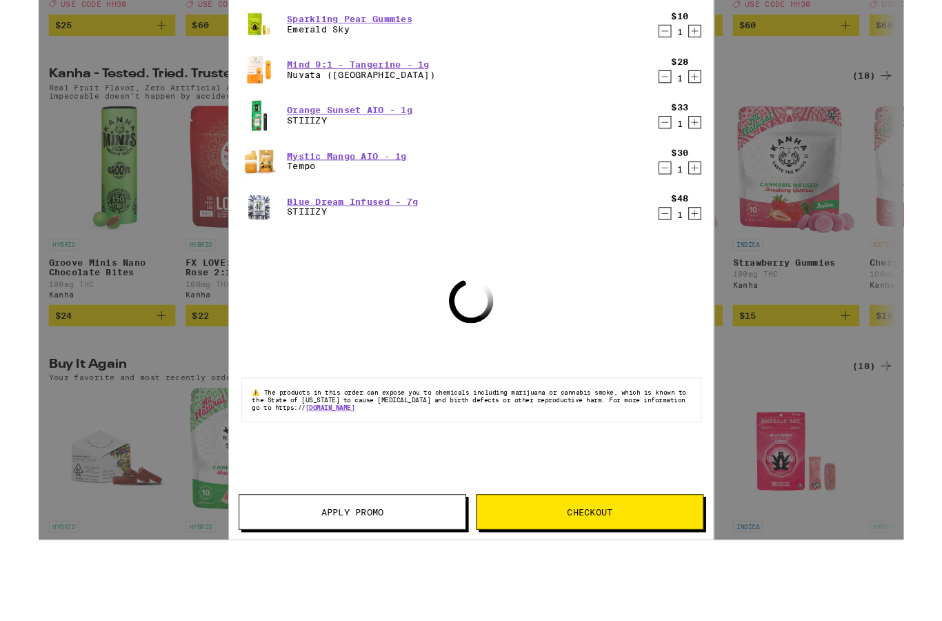
scroll to position [721, 0]
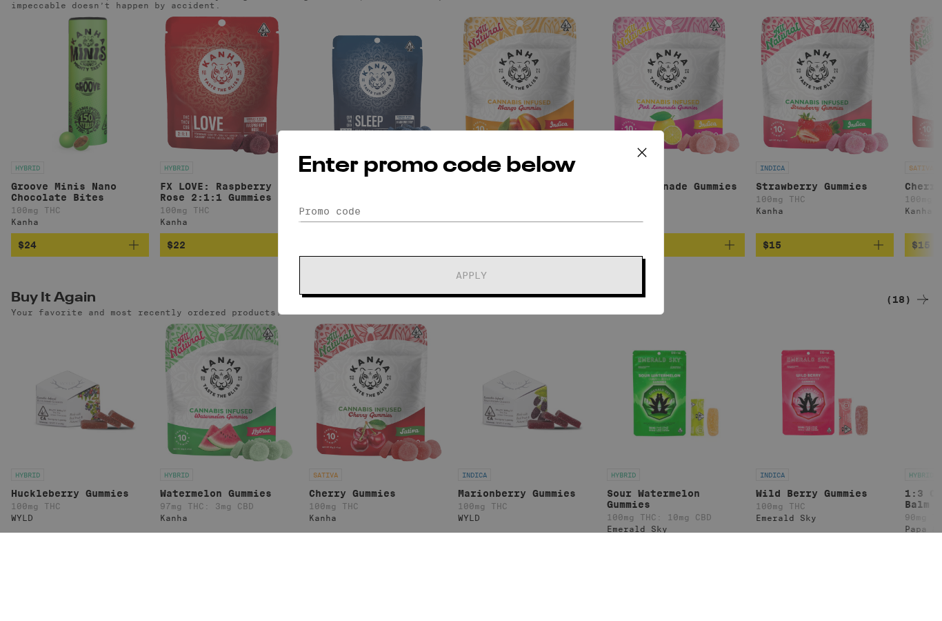
scroll to position [864, 0]
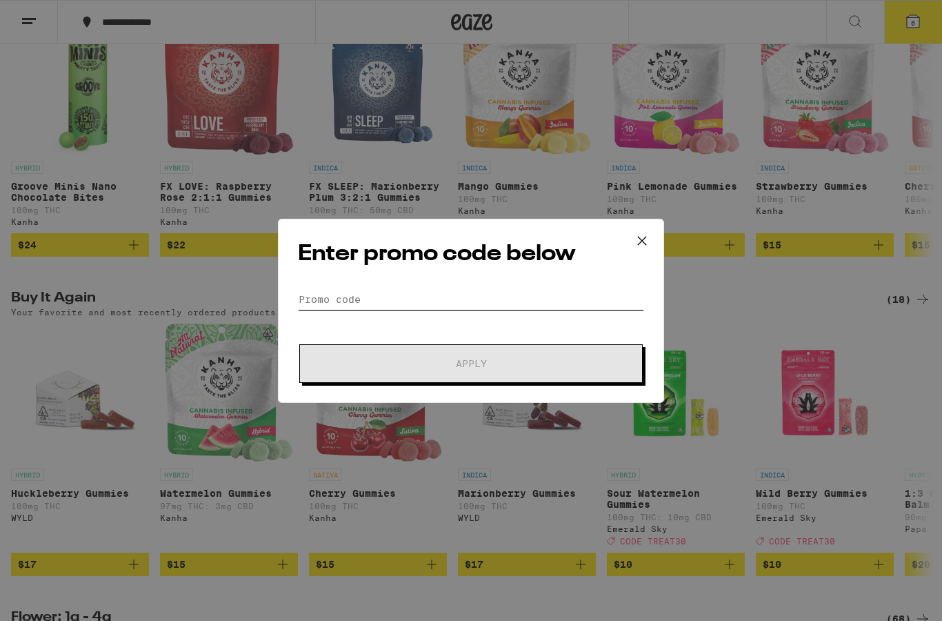
click at [376, 292] on input "Promo Code" at bounding box center [471, 299] width 346 height 21
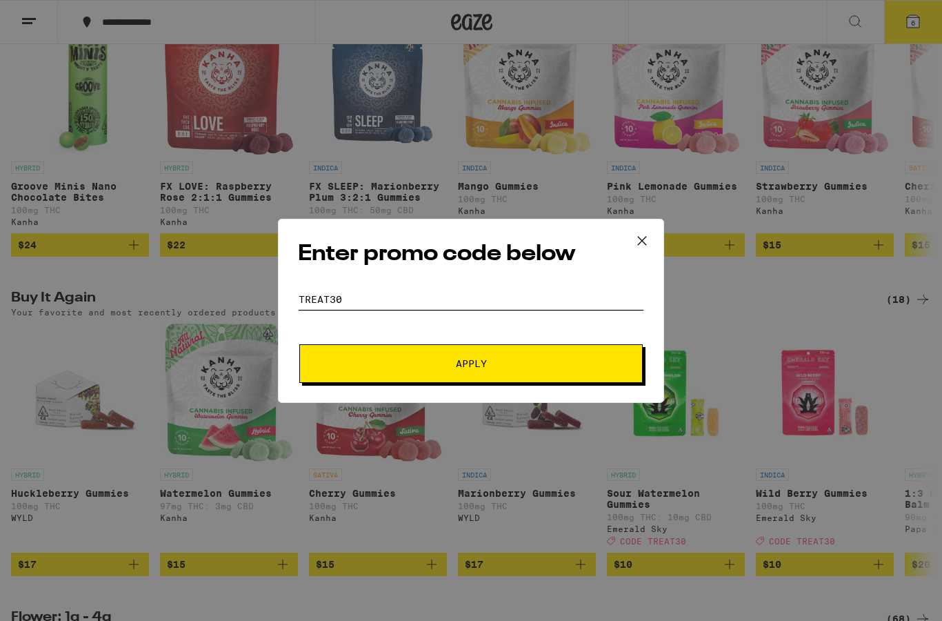
type input "Treat30"
click at [419, 374] on button "Apply" at bounding box center [470, 363] width 343 height 39
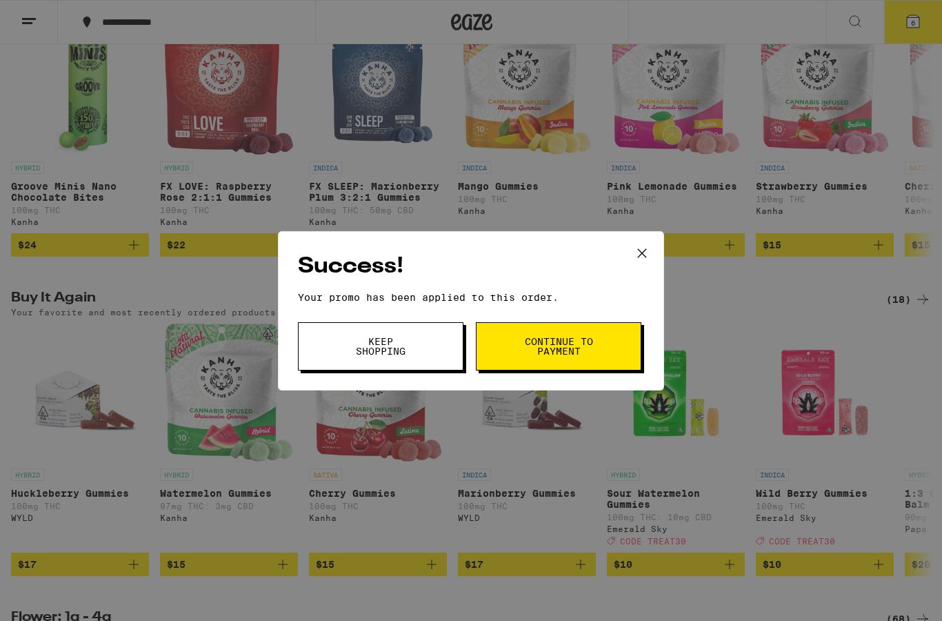
click at [539, 356] on span "Continue to payment" at bounding box center [558, 345] width 70 height 19
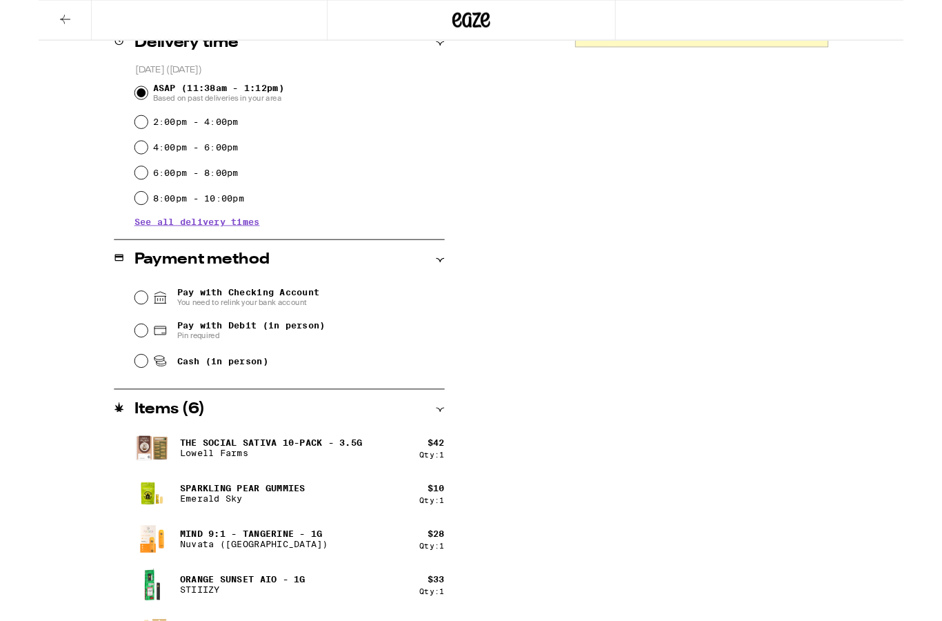
scroll to position [361, 0]
click at [210, 334] on span "You need to relink your bank account" at bounding box center [227, 328] width 155 height 11
click at [119, 330] on input "Pay with Checking Account You need to relink your bank account" at bounding box center [112, 323] width 14 height 14
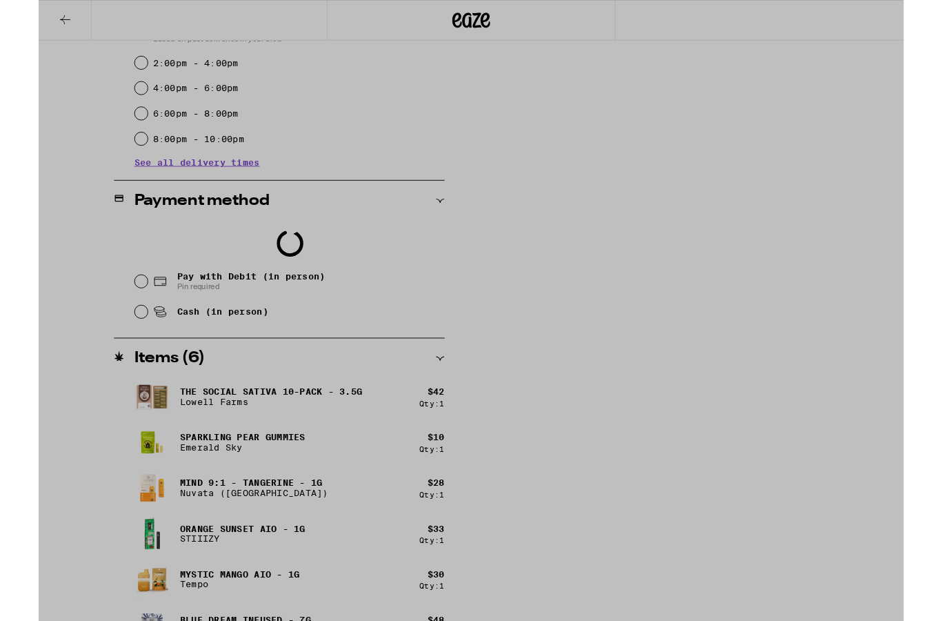
scroll to position [428, 0]
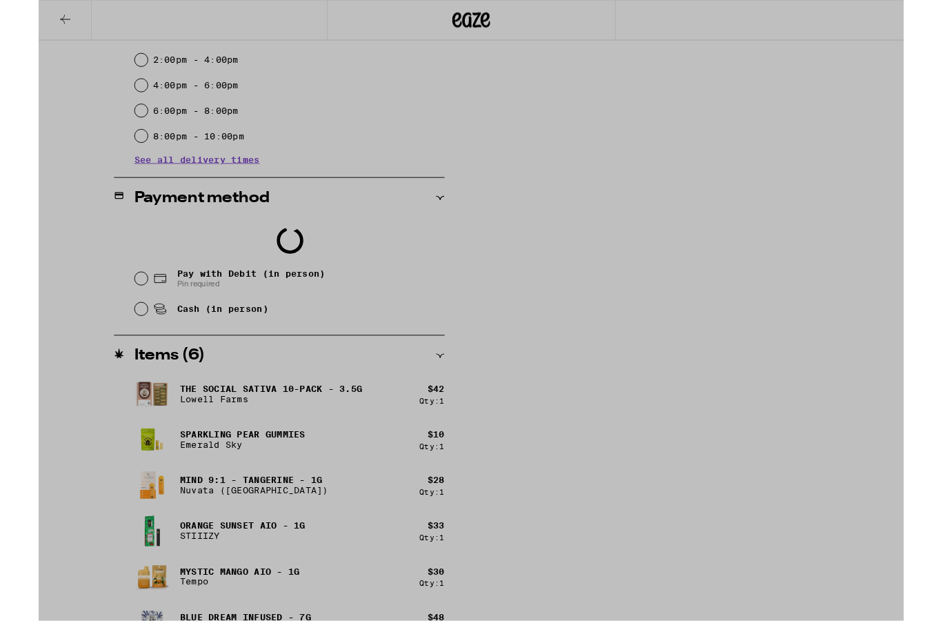
click at [40, 282] on div at bounding box center [471, 338] width 942 height 676
click at [716, 147] on div at bounding box center [471, 338] width 942 height 676
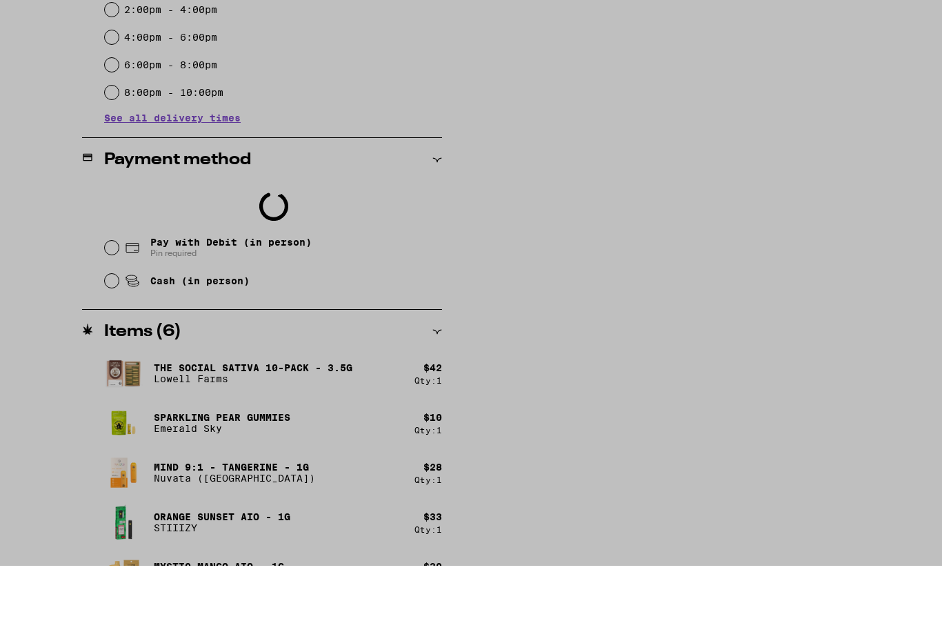
click at [468, 544] on div at bounding box center [471, 338] width 276 height 538
click at [470, 530] on div at bounding box center [471, 338] width 276 height 538
click at [468, 534] on div at bounding box center [471, 338] width 276 height 538
click at [812, 356] on div at bounding box center [471, 310] width 942 height 621
click at [489, 540] on div at bounding box center [471, 338] width 276 height 538
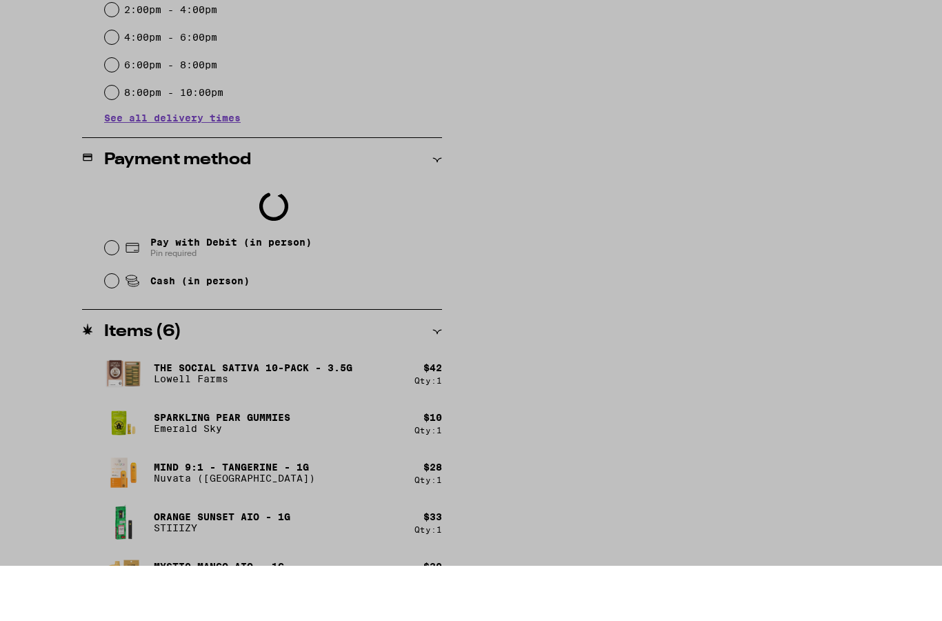
click at [485, 539] on div at bounding box center [471, 338] width 276 height 538
click at [32, 210] on div at bounding box center [471, 310] width 942 height 621
click at [450, 541] on div at bounding box center [471, 338] width 276 height 538
